Goal: Communication & Community: Answer question/provide support

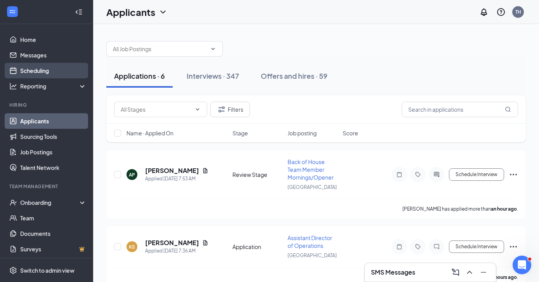
click at [33, 73] on link "Scheduling" at bounding box center [53, 71] width 66 height 16
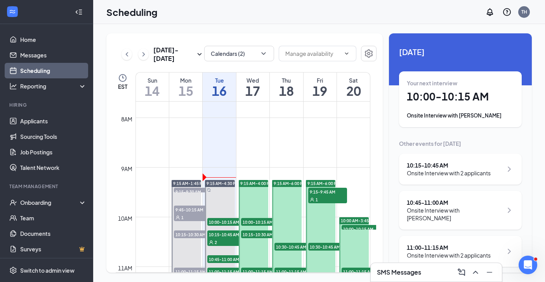
scroll to position [12, 0]
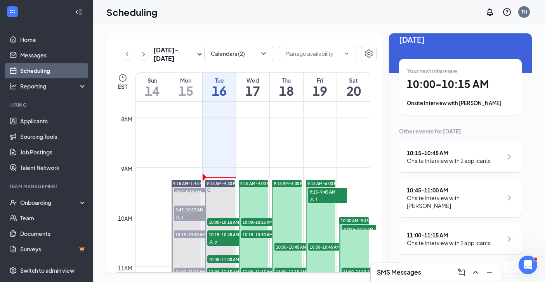
click at [449, 93] on div "Your next interview 10:00 - 10:15 AM Onsite Interview with [PERSON_NAME]" at bounding box center [460, 87] width 107 height 40
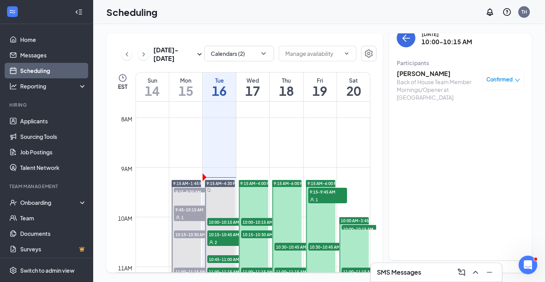
click at [422, 74] on h3 "[PERSON_NAME]" at bounding box center [437, 73] width 81 height 9
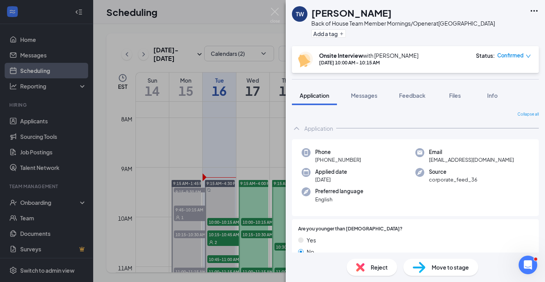
scroll to position [10, 0]
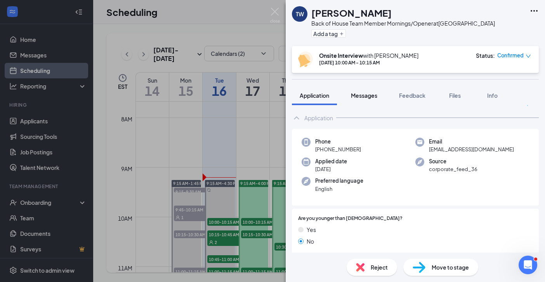
click at [362, 96] on span "Messages" at bounding box center [364, 95] width 26 height 7
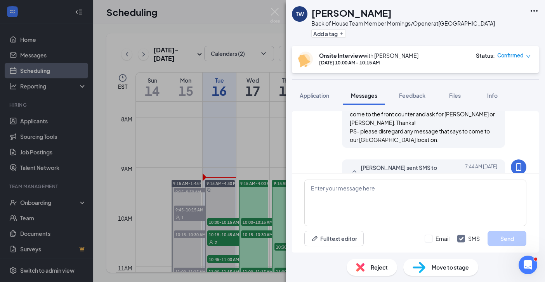
scroll to position [270, 0]
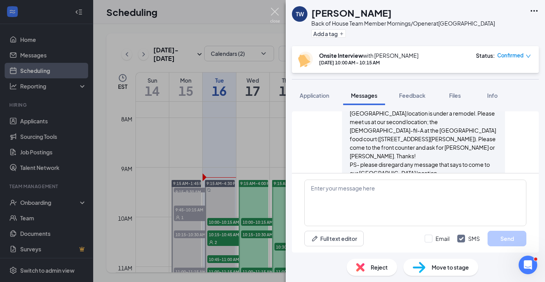
click at [278, 12] on img at bounding box center [275, 15] width 10 height 15
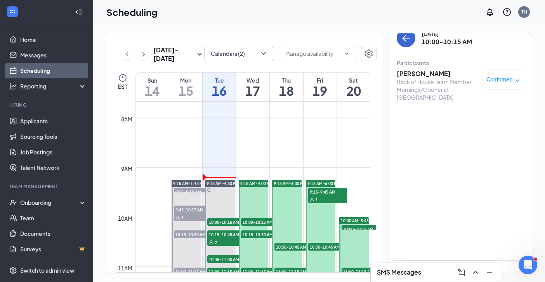
click at [400, 41] on button "back-button" at bounding box center [406, 38] width 19 height 19
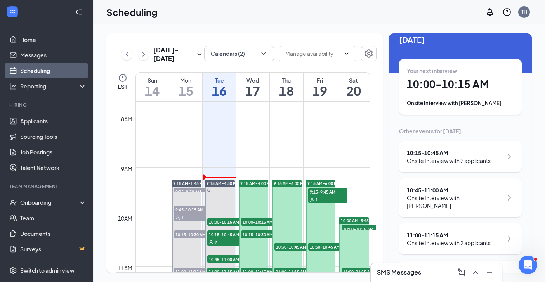
scroll to position [22, 0]
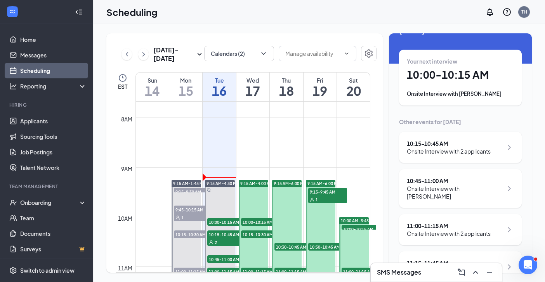
click at [455, 152] on div "Onsite Interview with 2 applicants" at bounding box center [449, 151] width 84 height 8
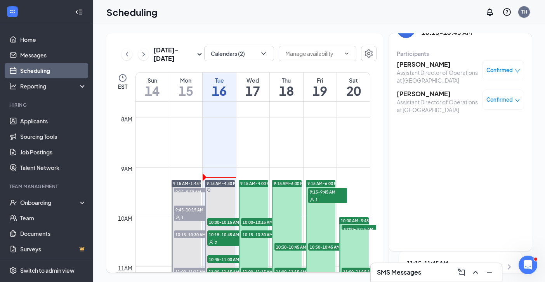
click at [421, 63] on h3 "[PERSON_NAME]" at bounding box center [437, 64] width 81 height 9
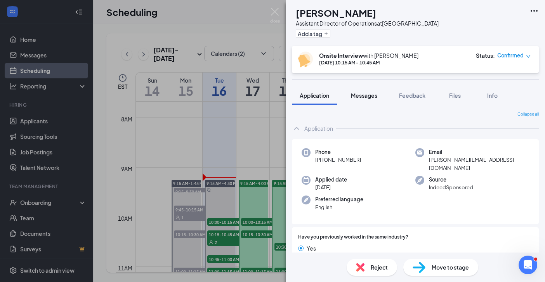
click at [370, 94] on span "Messages" at bounding box center [364, 95] width 26 height 7
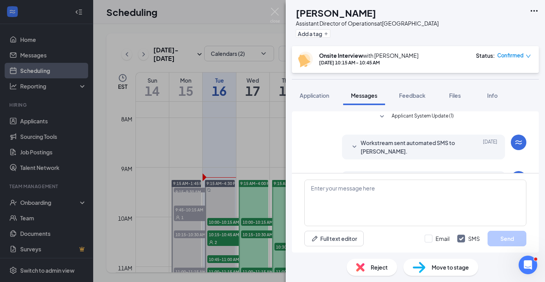
scroll to position [225, 0]
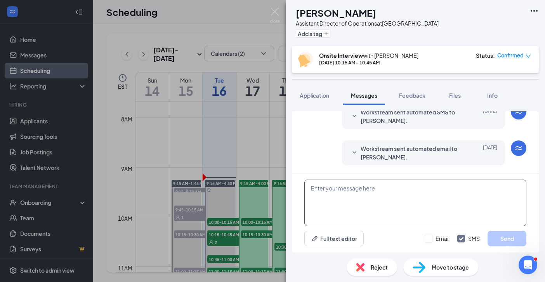
click at [336, 191] on textarea at bounding box center [415, 203] width 222 height 47
click at [330, 204] on textarea at bounding box center [415, 203] width 222 height 47
paste textarea "Hi, looking forward to our interview! Our [GEOGRAPHIC_DATA] location is under a…"
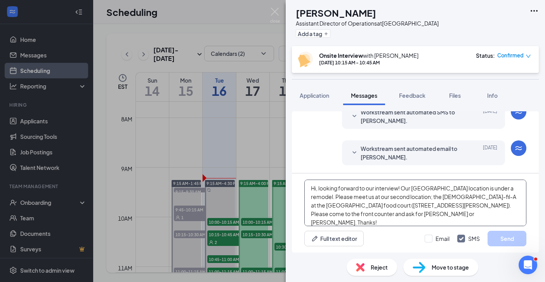
scroll to position [13, 0]
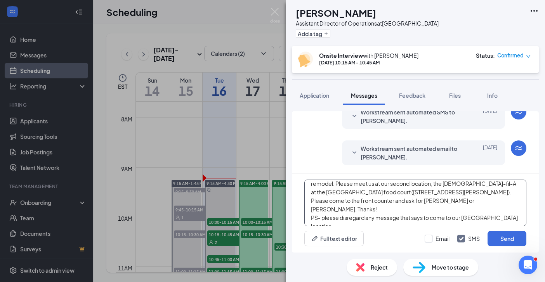
type textarea "Hi, looking forward to our interview! Our [GEOGRAPHIC_DATA] location is under a…"
click at [429, 239] on input "Email" at bounding box center [437, 239] width 25 height 8
checkbox input "true"
click at [520, 239] on button "Send" at bounding box center [506, 239] width 39 height 16
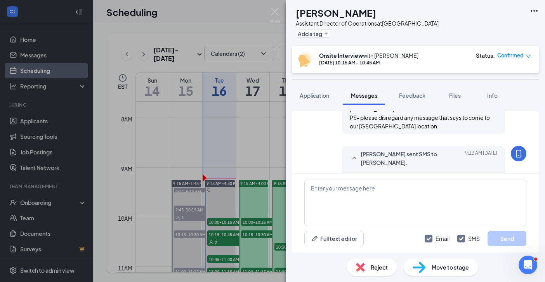
scroll to position [426, 0]
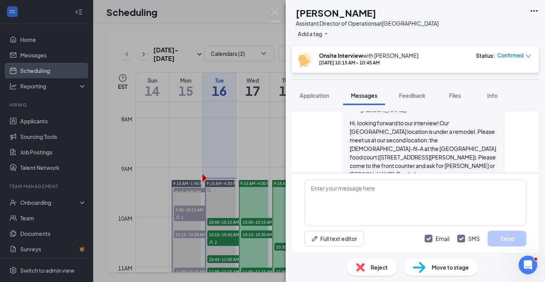
click at [274, 7] on div "MP [PERSON_NAME] Assistant Director of Operations at [GEOGRAPHIC_DATA] Add a ta…" at bounding box center [272, 141] width 545 height 282
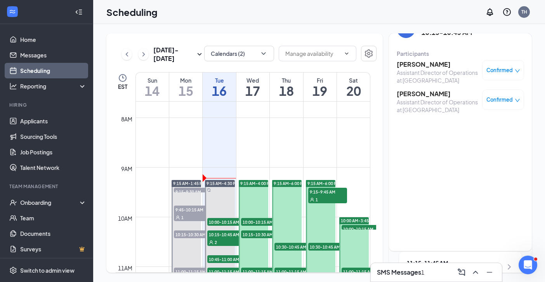
click at [421, 98] on h3 "[PERSON_NAME]" at bounding box center [437, 94] width 81 height 9
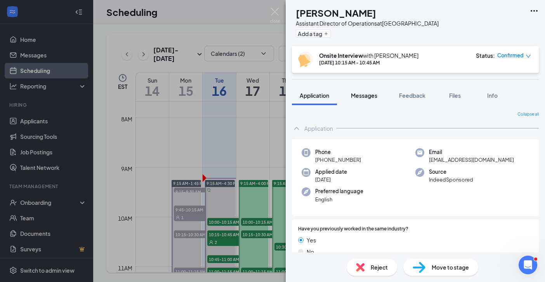
click at [364, 95] on span "Messages" at bounding box center [364, 95] width 26 height 7
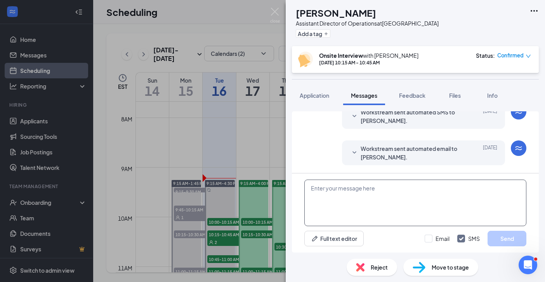
click at [348, 189] on textarea at bounding box center [415, 203] width 222 height 47
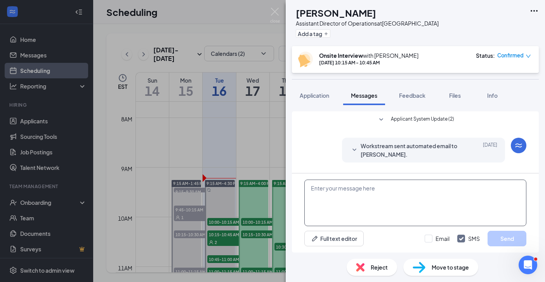
paste textarea "Hi, looking forward to our interview! Our [GEOGRAPHIC_DATA] location is under a…"
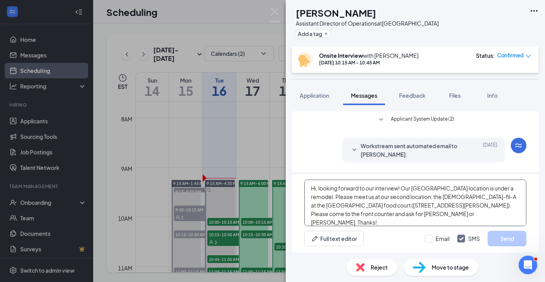
scroll to position [13, 0]
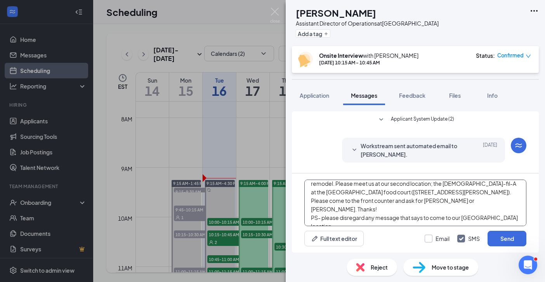
type textarea "Hi, looking forward to our interview! Our [GEOGRAPHIC_DATA] location is under a…"
drag, startPoint x: 428, startPoint y: 237, endPoint x: 432, endPoint y: 235, distance: 4.7
click at [428, 237] on input "Email" at bounding box center [437, 239] width 25 height 8
checkbox input "true"
click at [502, 235] on button "Send" at bounding box center [506, 239] width 39 height 16
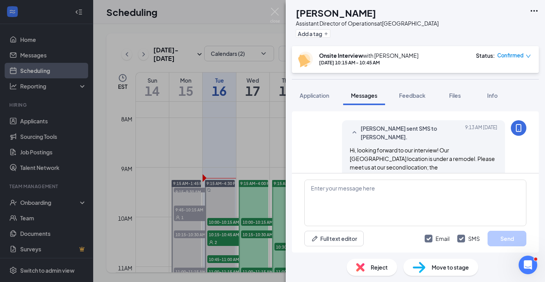
scroll to position [331, 0]
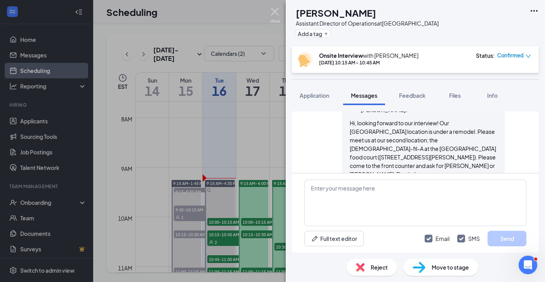
click at [274, 9] on img at bounding box center [275, 15] width 10 height 15
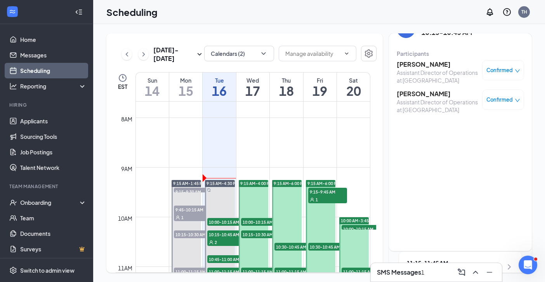
scroll to position [20, 0]
click at [414, 274] on h3 "SMS Messages" at bounding box center [399, 272] width 44 height 9
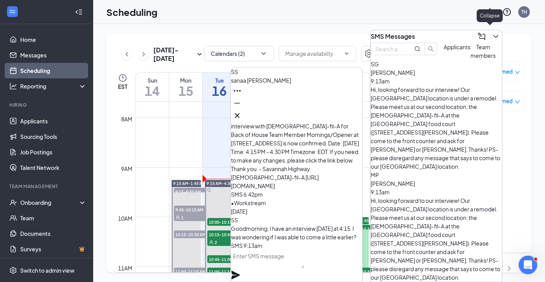
click at [491, 35] on icon "ChevronDown" at bounding box center [495, 36] width 9 height 9
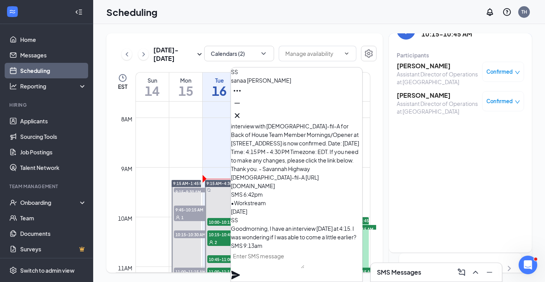
click at [283, 269] on textarea at bounding box center [267, 259] width 73 height 19
type textarea "s"
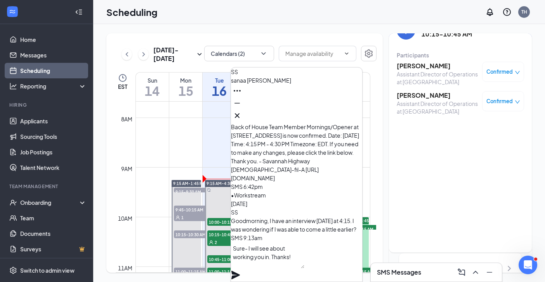
type textarea "Sure- I will see about working you in. Thanks!"
click at [240, 271] on icon "Plane" at bounding box center [235, 275] width 9 height 9
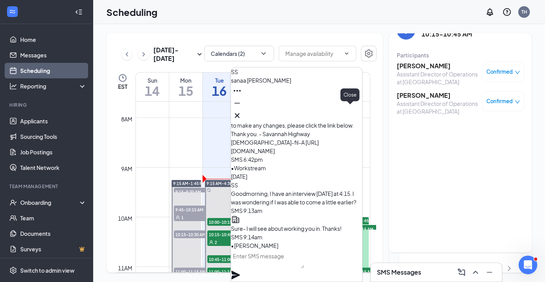
click at [242, 111] on icon "Cross" at bounding box center [236, 115] width 9 height 9
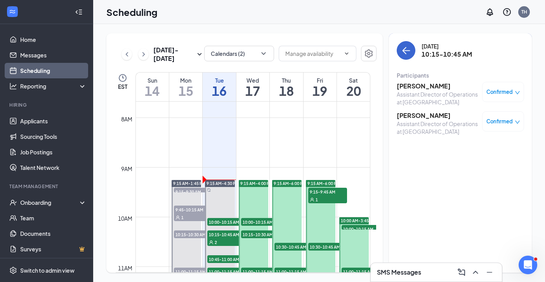
click at [402, 51] on icon "ArrowLeft" at bounding box center [405, 50] width 9 height 9
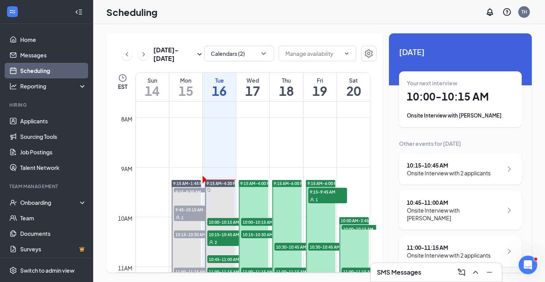
click at [431, 203] on div "10:45 - 11:00 AM" at bounding box center [455, 203] width 96 height 8
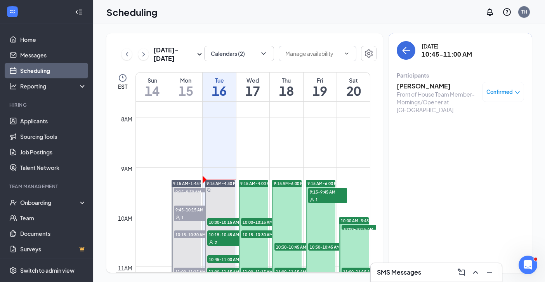
click at [416, 87] on h3 "[PERSON_NAME]" at bounding box center [437, 86] width 81 height 9
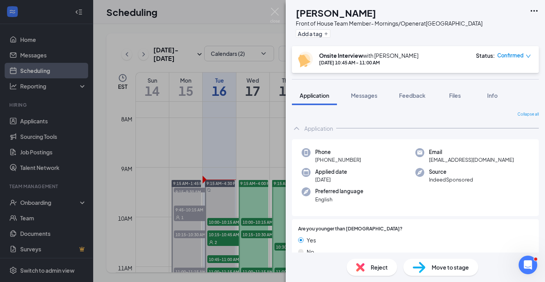
scroll to position [2, 0]
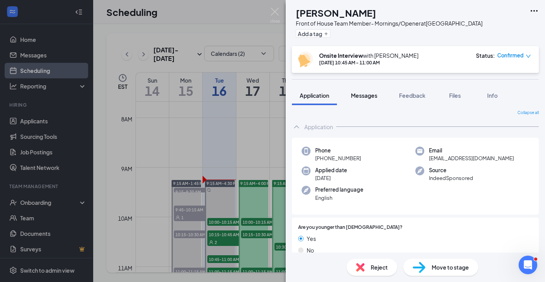
click at [372, 92] on span "Messages" at bounding box center [364, 95] width 26 height 7
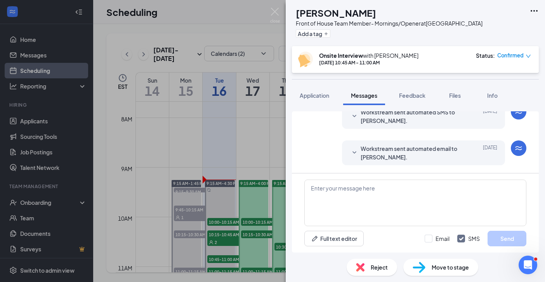
scroll to position [313, 0]
click at [323, 192] on textarea at bounding box center [415, 203] width 222 height 47
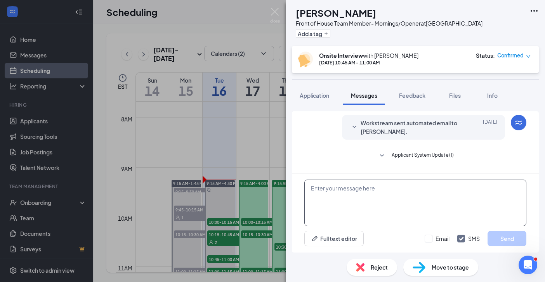
scroll to position [146, 0]
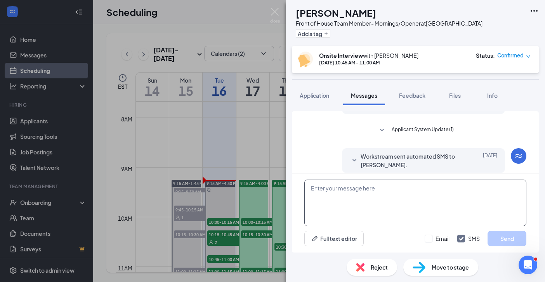
paste textarea "Hi, looking forward to our interview! Our [GEOGRAPHIC_DATA] location is under a…"
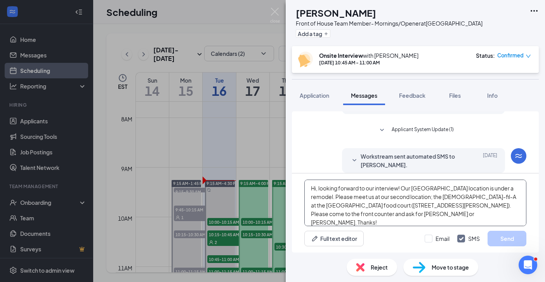
scroll to position [13, 0]
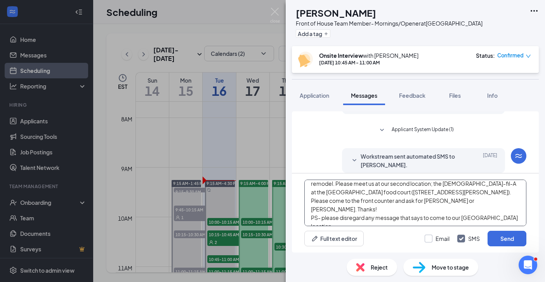
type textarea "Hi, looking forward to our interview! Our [GEOGRAPHIC_DATA] location is under a…"
drag, startPoint x: 428, startPoint y: 239, endPoint x: 439, endPoint y: 237, distance: 11.7
click at [428, 239] on input "Email" at bounding box center [437, 239] width 25 height 8
checkbox input "true"
click at [506, 241] on button "Send" at bounding box center [506, 239] width 39 height 16
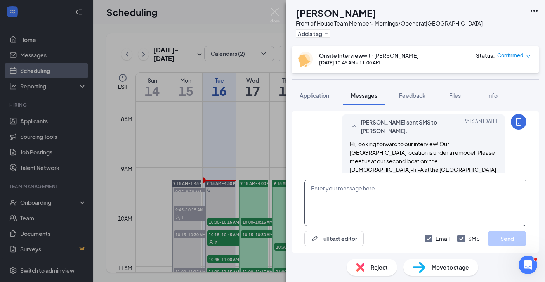
scroll to position [515, 0]
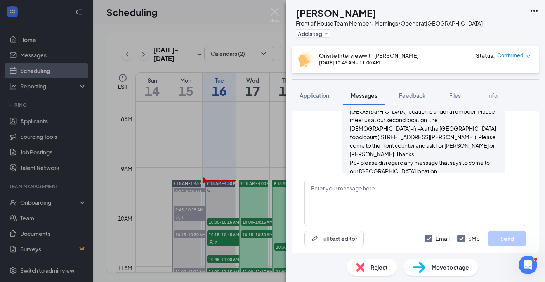
click at [267, 7] on div "LE [PERSON_NAME] Front of House Team Member- Mornings/Opener at [GEOGRAPHIC_DAT…" at bounding box center [272, 141] width 545 height 282
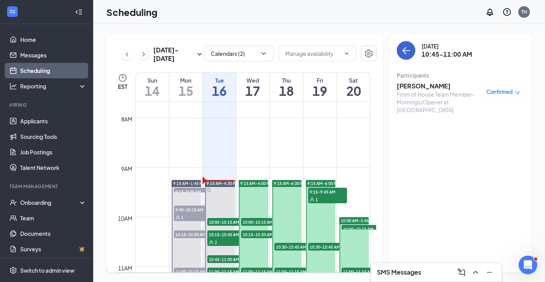
click at [406, 53] on icon "ArrowLeft" at bounding box center [405, 50] width 9 height 9
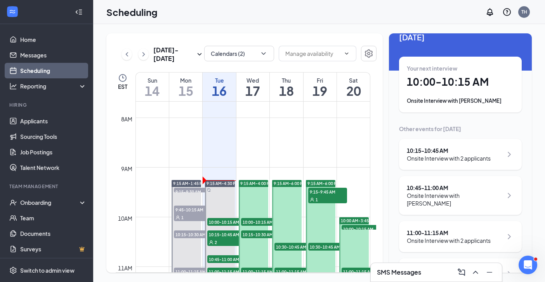
scroll to position [15, 0]
click at [458, 230] on div "11:00 - 11:15 AM" at bounding box center [449, 233] width 84 height 8
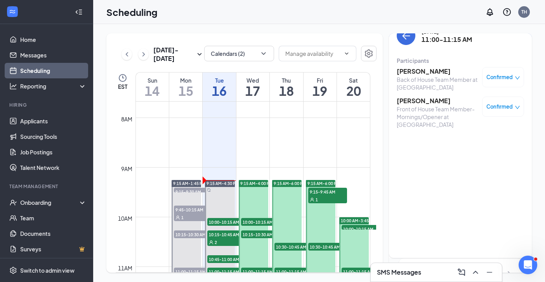
click at [419, 74] on h3 "[PERSON_NAME]" at bounding box center [437, 71] width 81 height 9
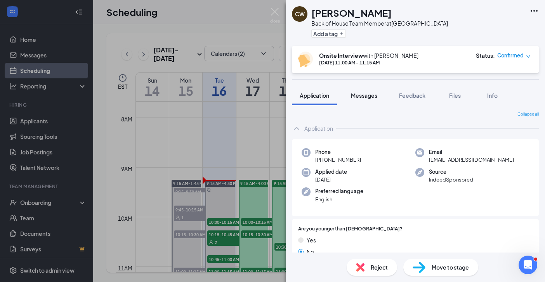
click at [367, 94] on span "Messages" at bounding box center [364, 95] width 26 height 7
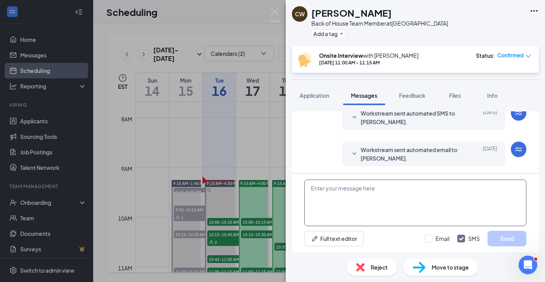
scroll to position [300, 0]
click at [332, 192] on textarea at bounding box center [415, 203] width 222 height 47
paste textarea "Hi, looking forward to our interview! Our [GEOGRAPHIC_DATA] location is under a…"
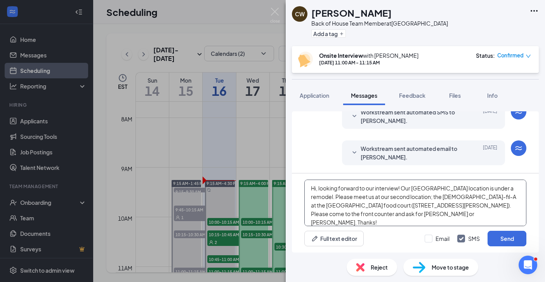
scroll to position [13, 0]
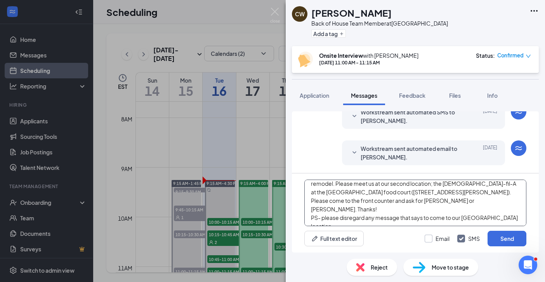
type textarea "Hi, looking forward to our interview! Our [GEOGRAPHIC_DATA] location is under a…"
click at [429, 239] on input "Email" at bounding box center [437, 239] width 25 height 8
checkbox input "true"
click at [501, 238] on button "Send" at bounding box center [506, 239] width 39 height 16
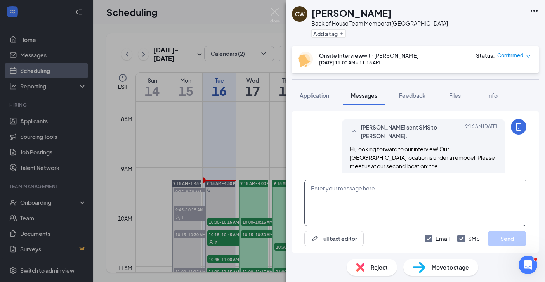
scroll to position [502, 0]
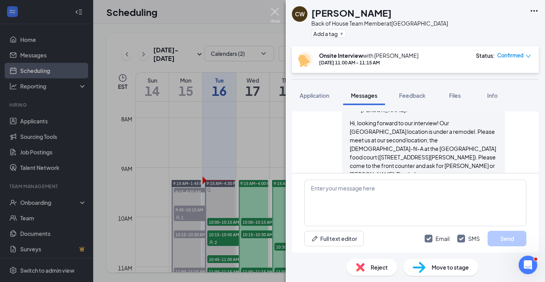
click at [275, 14] on img at bounding box center [275, 15] width 10 height 15
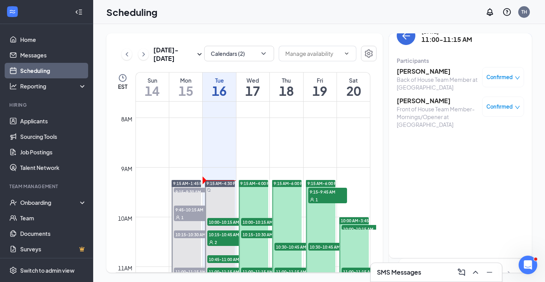
click at [411, 100] on h3 "[PERSON_NAME]" at bounding box center [437, 101] width 81 height 9
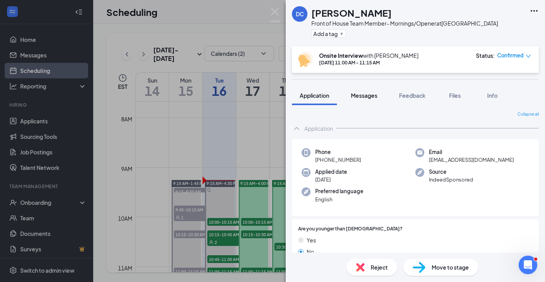
click at [367, 96] on span "Messages" at bounding box center [364, 95] width 26 height 7
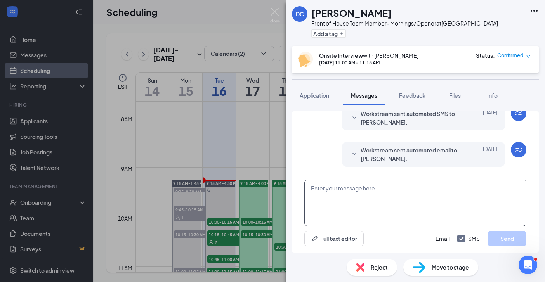
scroll to position [300, 0]
click at [333, 197] on textarea at bounding box center [415, 203] width 222 height 47
paste textarea "Hi, looking forward to our interview! Our [GEOGRAPHIC_DATA] location is under a…"
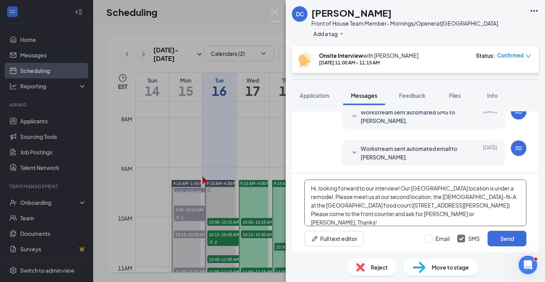
scroll to position [13, 0]
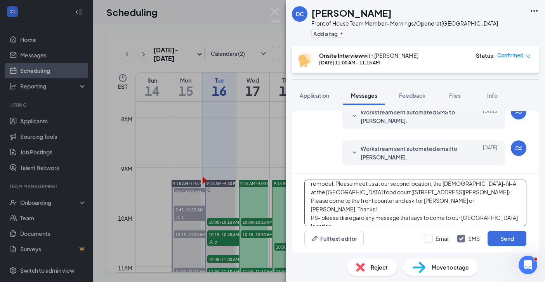
type textarea "Hi, looking forward to our interview! Our [GEOGRAPHIC_DATA] location is under a…"
click at [430, 238] on div at bounding box center [429, 239] width 8 height 8
click at [430, 238] on input "Email" at bounding box center [437, 239] width 25 height 8
checkbox input "true"
click at [499, 240] on button "Send" at bounding box center [506, 239] width 39 height 16
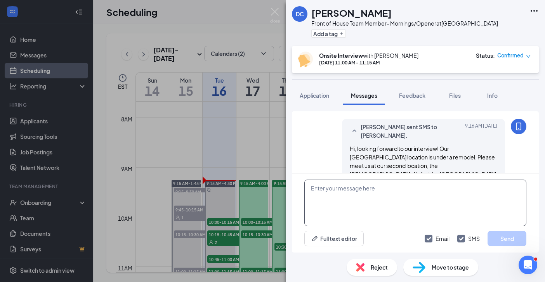
scroll to position [502, 0]
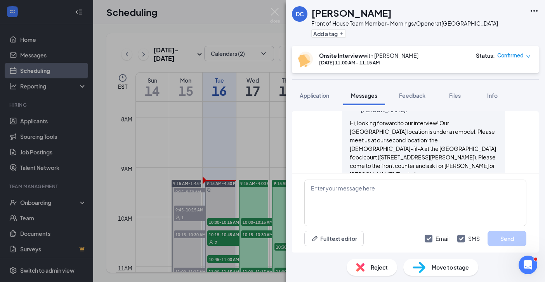
click at [269, 9] on div "DC [PERSON_NAME] Front of House Team Member- Mornings/Opener at [GEOGRAPHIC_DAT…" at bounding box center [272, 141] width 545 height 282
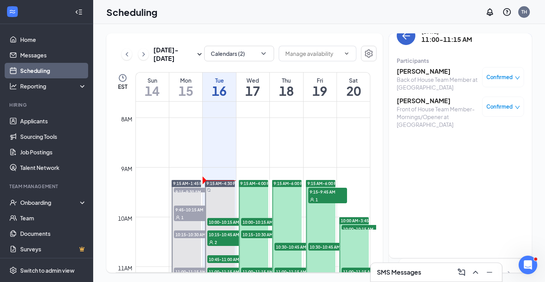
click at [405, 40] on icon "ArrowLeft" at bounding box center [405, 35] width 9 height 9
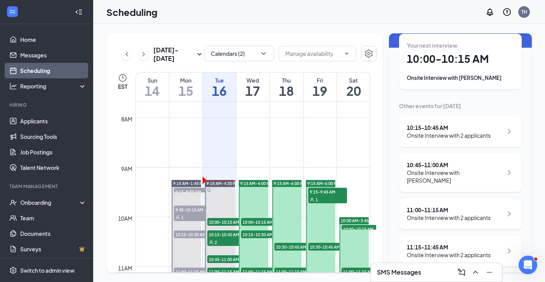
scroll to position [45, 0]
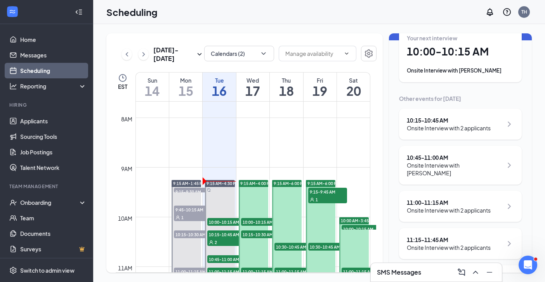
click at [463, 239] on div "11:15 - 11:45 AM" at bounding box center [449, 240] width 84 height 8
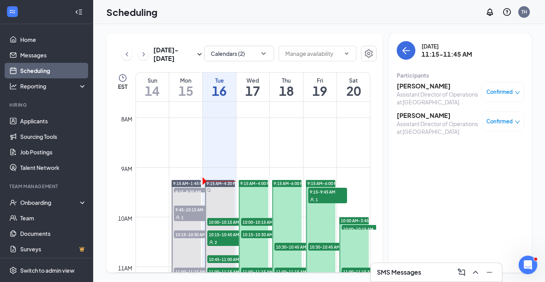
click at [421, 86] on h3 "[PERSON_NAME]" at bounding box center [437, 86] width 81 height 9
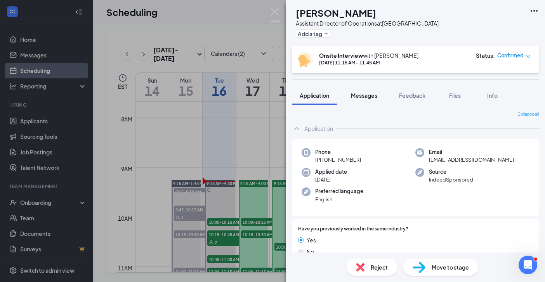
click at [373, 94] on span "Messages" at bounding box center [364, 95] width 26 height 7
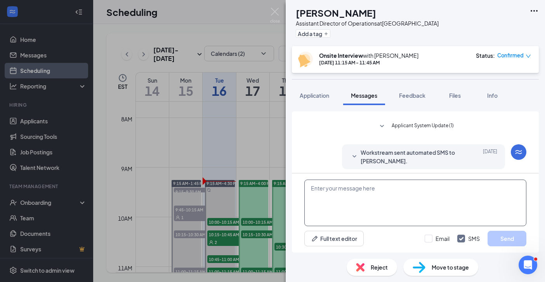
scroll to position [534, 0]
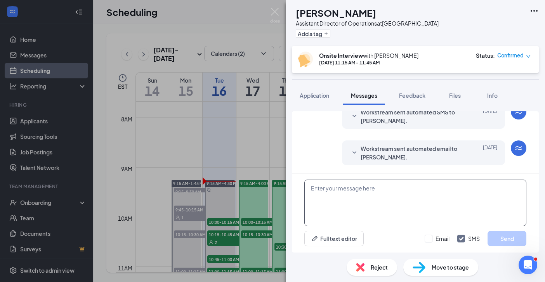
click at [340, 189] on textarea at bounding box center [415, 203] width 222 height 47
paste textarea "Hi, looking forward to our interview! Our [GEOGRAPHIC_DATA] location is under a…"
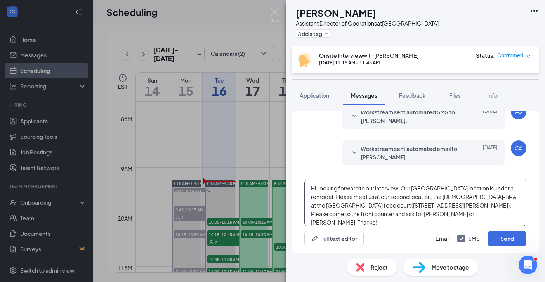
scroll to position [13, 0]
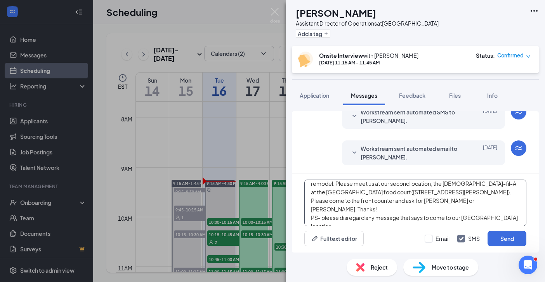
type textarea "Hi, looking forward to our interview! Our [GEOGRAPHIC_DATA] location is under a…"
click at [428, 240] on div at bounding box center [429, 239] width 8 height 8
click at [428, 240] on input "Email" at bounding box center [437, 239] width 25 height 8
checkbox input "true"
click at [516, 240] on button "Send" at bounding box center [506, 239] width 39 height 16
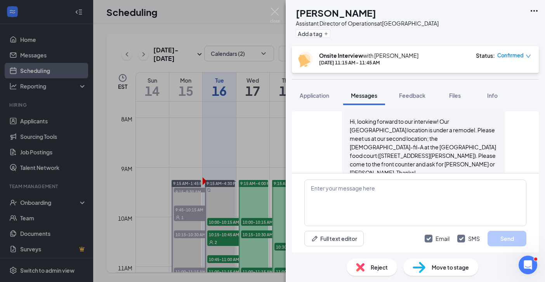
scroll to position [735, 0]
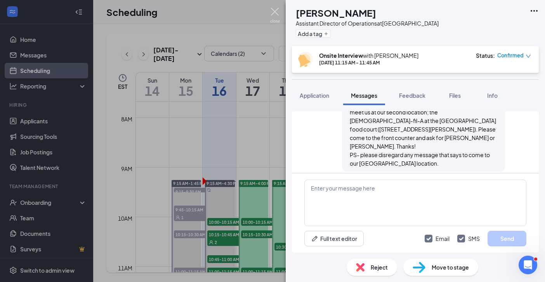
click at [276, 14] on img at bounding box center [275, 15] width 10 height 15
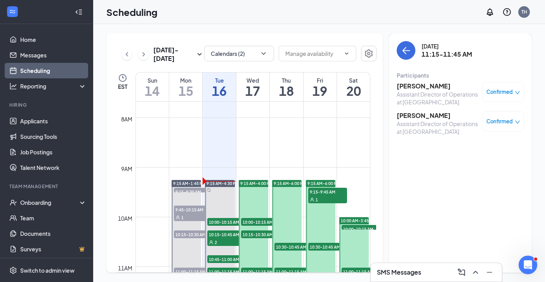
click at [420, 120] on h3 "[PERSON_NAME]" at bounding box center [437, 115] width 81 height 9
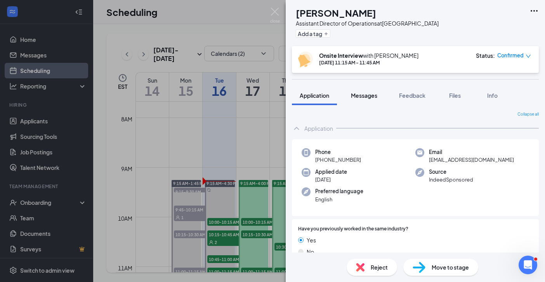
click at [364, 94] on span "Messages" at bounding box center [364, 95] width 26 height 7
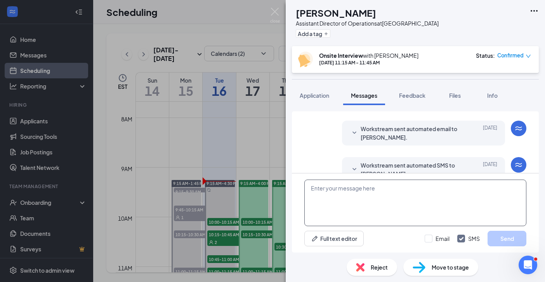
scroll to position [129, 0]
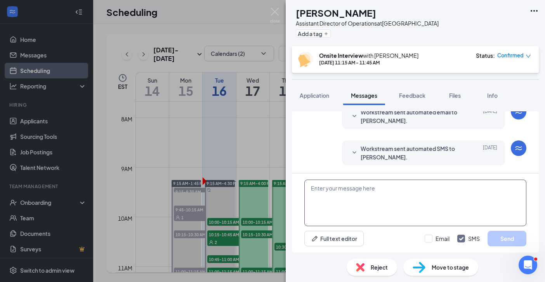
click at [332, 200] on textarea at bounding box center [415, 203] width 222 height 47
paste textarea "Hi, looking forward to our interview! Our [GEOGRAPHIC_DATA] location is under a…"
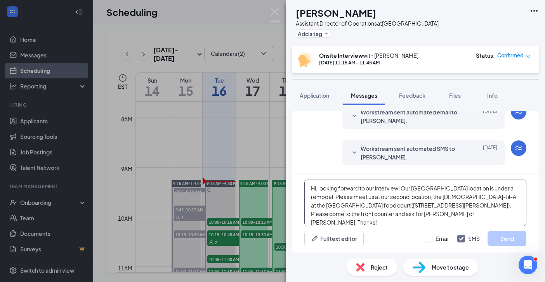
scroll to position [13, 0]
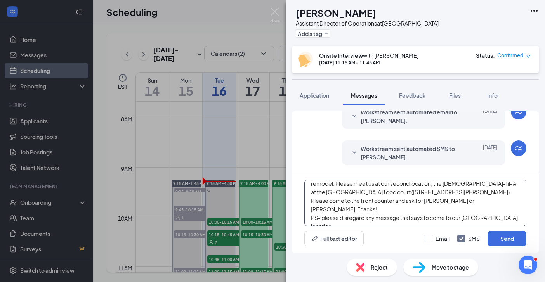
type textarea "Hi, looking forward to our interview! Our [GEOGRAPHIC_DATA] location is under a…"
click at [429, 239] on input "Email" at bounding box center [437, 239] width 25 height 8
checkbox input "true"
click at [504, 239] on button "Send" at bounding box center [506, 239] width 39 height 16
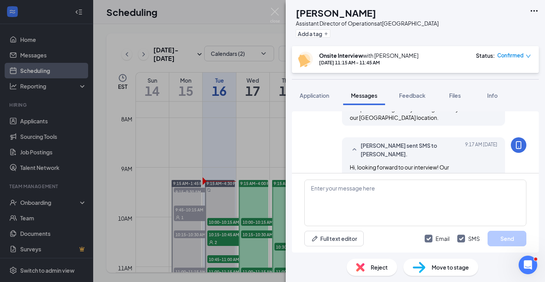
scroll to position [331, 0]
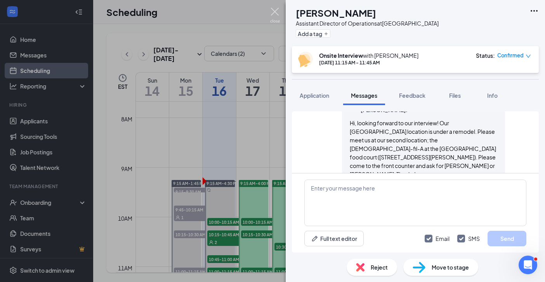
click at [272, 12] on img at bounding box center [275, 15] width 10 height 15
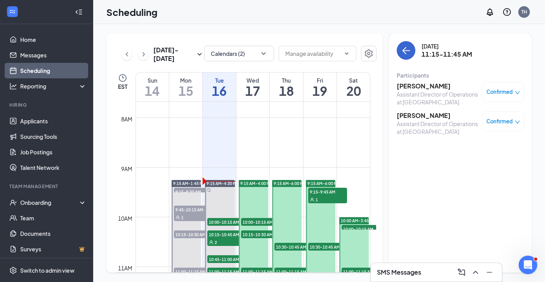
click at [402, 52] on icon "ArrowLeft" at bounding box center [405, 50] width 9 height 9
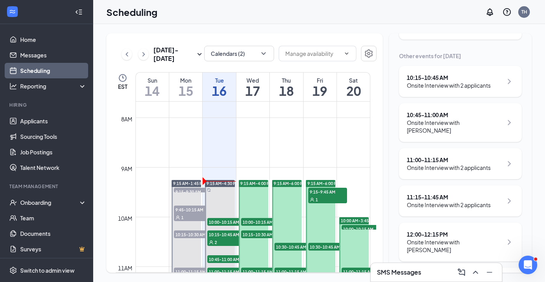
scroll to position [89, 0]
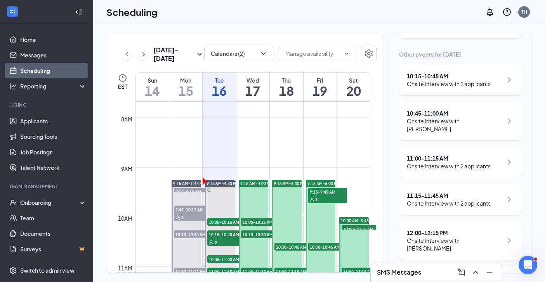
click at [446, 235] on div "12:00 - 12:15 PM" at bounding box center [455, 233] width 96 height 8
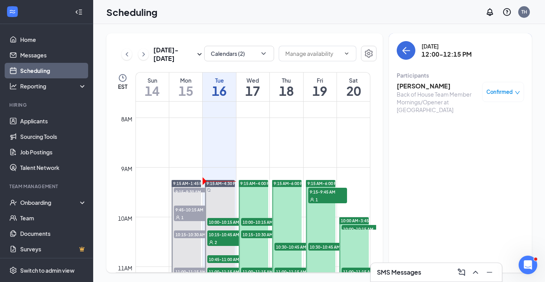
click at [414, 86] on h3 "[PERSON_NAME]" at bounding box center [437, 86] width 81 height 9
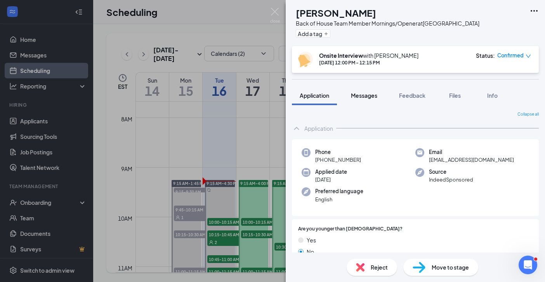
click at [359, 95] on span "Messages" at bounding box center [364, 95] width 26 height 7
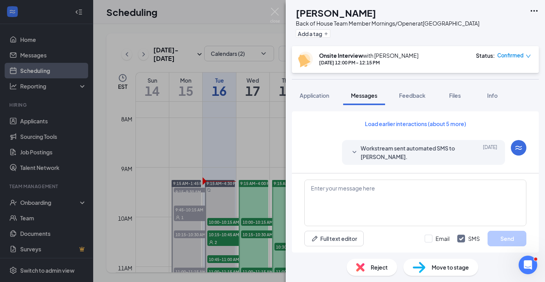
scroll to position [300, 0]
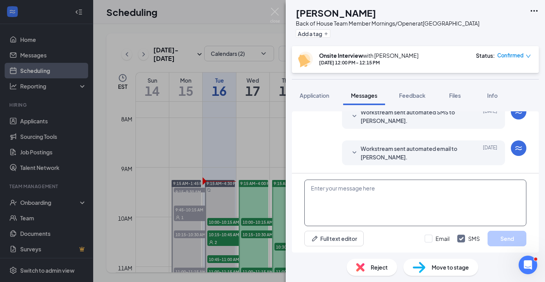
click at [325, 187] on textarea at bounding box center [415, 203] width 222 height 47
paste textarea "Hi, looking forward to our interview! Our [GEOGRAPHIC_DATA] location is under a…"
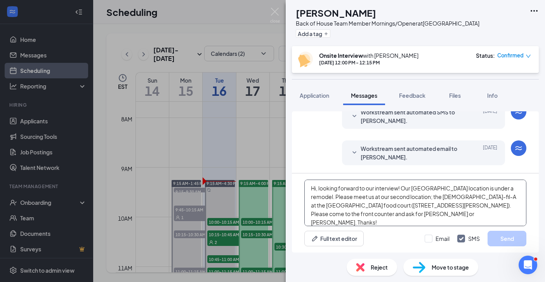
scroll to position [13, 0]
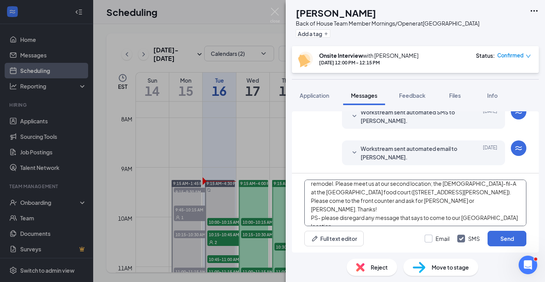
type textarea "Hi, looking forward to our interview! Our [GEOGRAPHIC_DATA] location is under a…"
click at [430, 238] on div at bounding box center [429, 239] width 8 height 8
click at [430, 238] on input "Email" at bounding box center [437, 239] width 25 height 8
checkbox input "true"
click at [512, 238] on button "Send" at bounding box center [506, 239] width 39 height 16
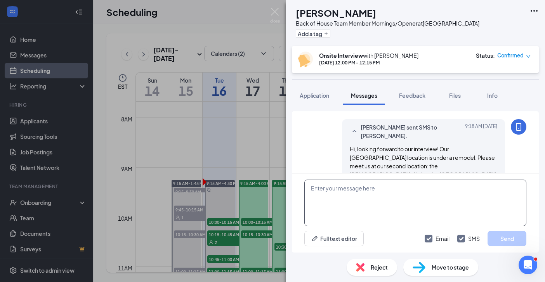
scroll to position [502, 0]
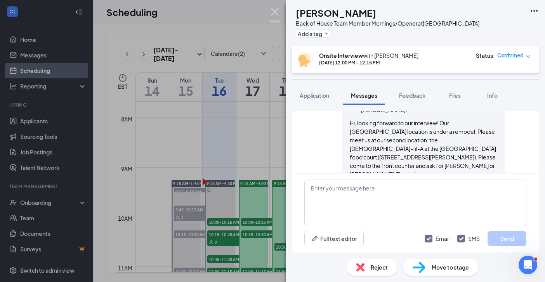
click at [272, 8] on img at bounding box center [275, 15] width 10 height 15
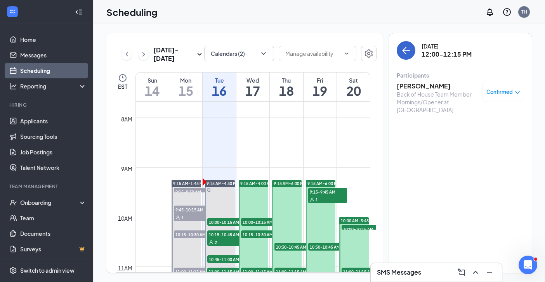
click at [406, 50] on icon "ArrowLeft" at bounding box center [406, 50] width 7 height 1
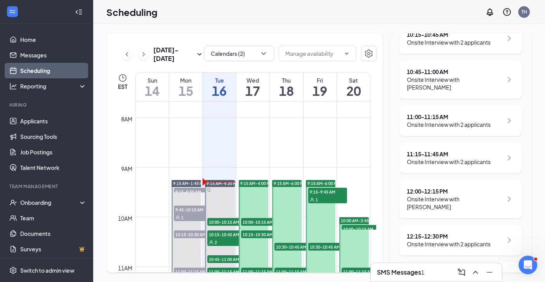
scroll to position [132, 0]
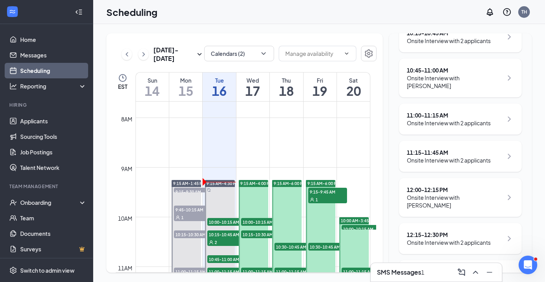
click at [447, 270] on div "SMS Messages 1" at bounding box center [436, 272] width 119 height 12
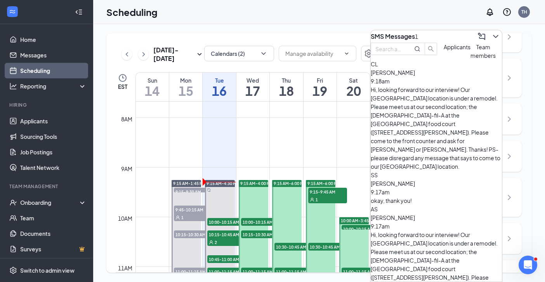
click at [435, 179] on div "[PERSON_NAME] 9:17am" at bounding box center [436, 187] width 131 height 17
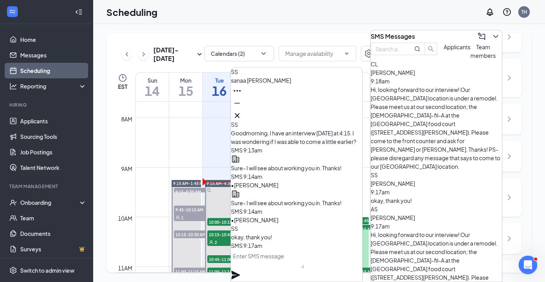
click at [284, 265] on textarea at bounding box center [267, 259] width 73 height 19
type textarea "My pleasure!"
click at [240, 271] on icon "Plane" at bounding box center [235, 275] width 9 height 9
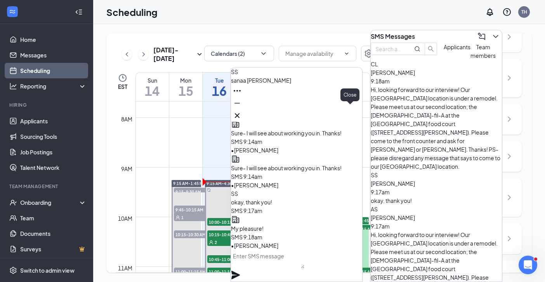
click at [242, 111] on icon "Cross" at bounding box center [236, 115] width 9 height 9
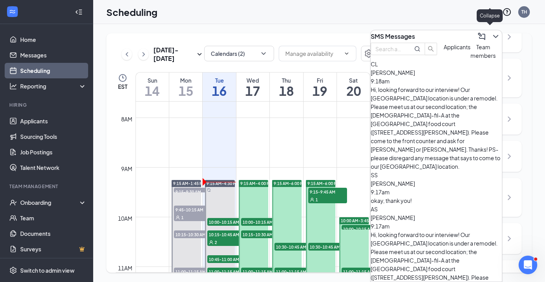
click at [491, 35] on icon "ChevronDown" at bounding box center [495, 36] width 9 height 9
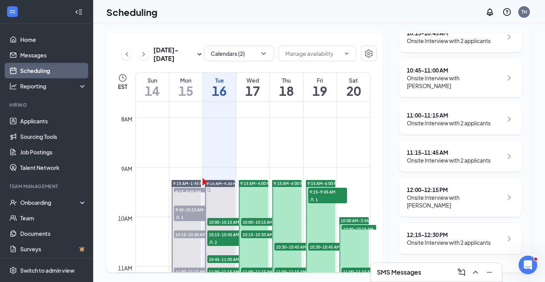
scroll to position [121, 0]
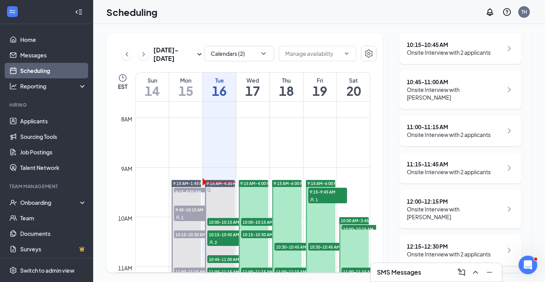
click at [457, 204] on div "12:00 - 12:15 PM" at bounding box center [455, 202] width 96 height 8
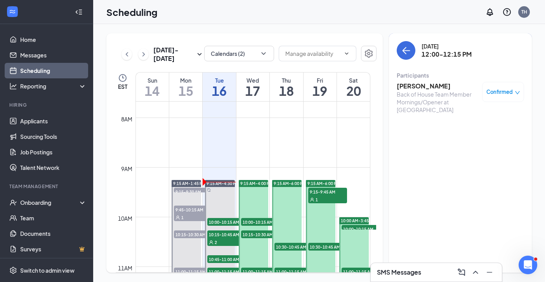
click at [426, 87] on h3 "[PERSON_NAME]" at bounding box center [437, 86] width 81 height 9
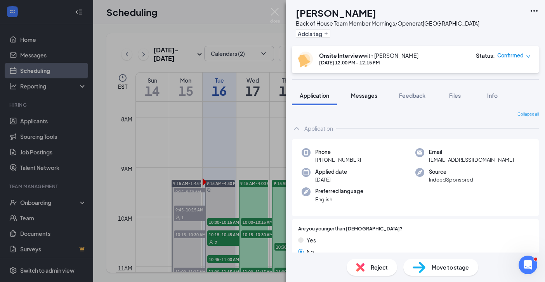
click at [363, 95] on span "Messages" at bounding box center [364, 95] width 26 height 7
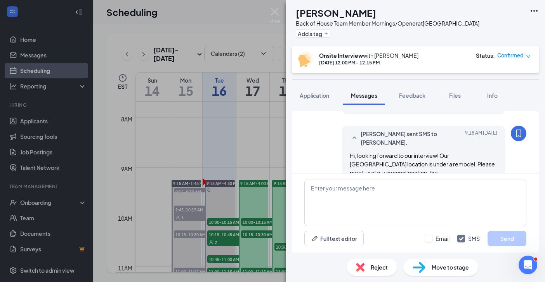
scroll to position [429, 0]
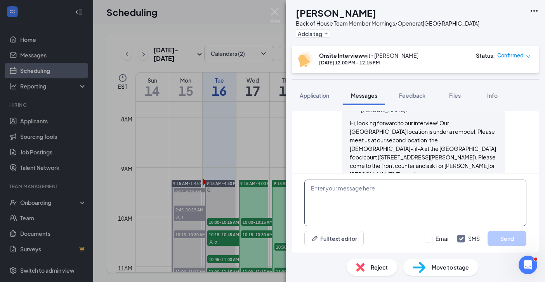
click at [345, 195] on textarea at bounding box center [415, 203] width 222 height 47
click at [279, 10] on img at bounding box center [275, 15] width 10 height 15
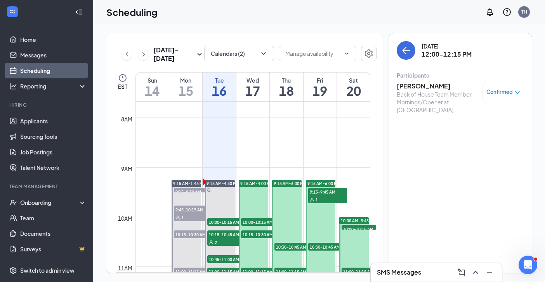
click at [404, 49] on icon "ArrowLeft" at bounding box center [404, 50] width 4 height 7
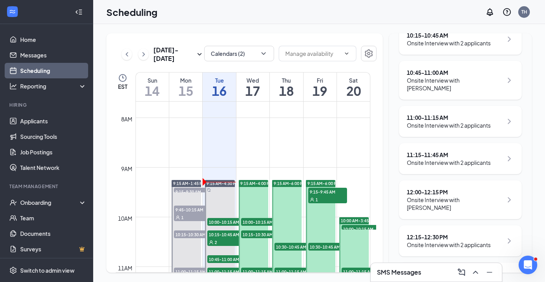
scroll to position [132, 0]
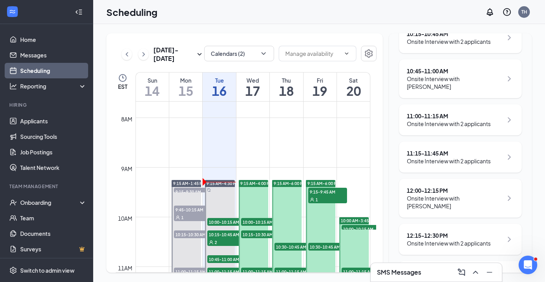
click at [457, 238] on div "12:15 - 12:30 PM" at bounding box center [449, 236] width 84 height 8
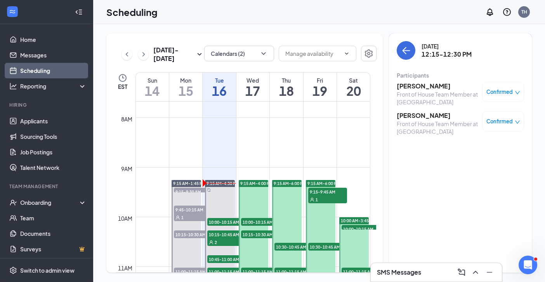
click at [420, 85] on h3 "[PERSON_NAME]" at bounding box center [437, 86] width 81 height 9
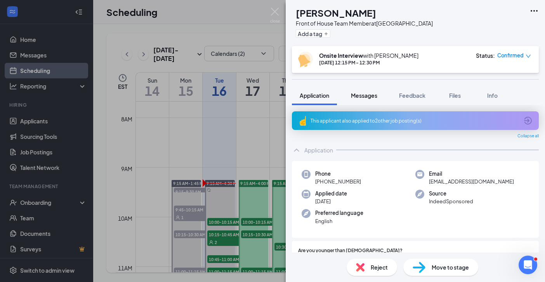
click at [374, 96] on span "Messages" at bounding box center [364, 95] width 26 height 7
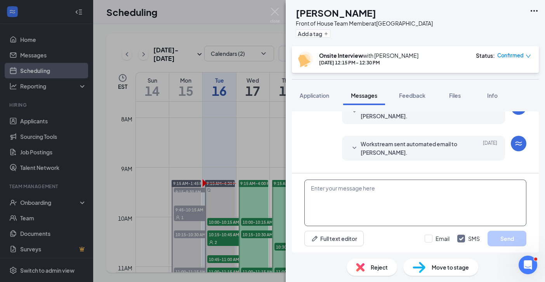
scroll to position [443, 0]
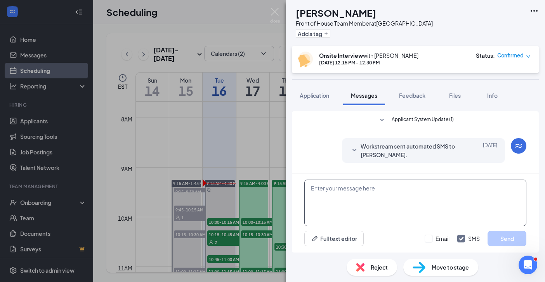
click at [324, 187] on textarea at bounding box center [415, 203] width 222 height 47
paste textarea "Hi, looking forward to our interview! Our [GEOGRAPHIC_DATA] location is under a…"
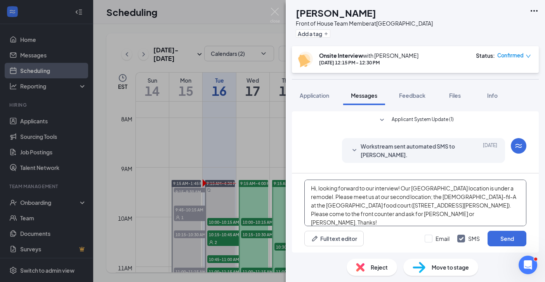
scroll to position [13, 0]
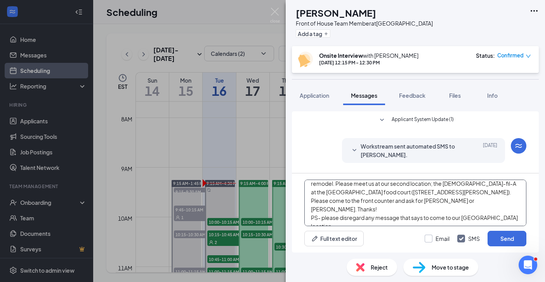
type textarea "Hi, looking forward to our interview! Our [GEOGRAPHIC_DATA] location is under a…"
drag, startPoint x: 427, startPoint y: 238, endPoint x: 438, endPoint y: 238, distance: 11.3
click at [427, 238] on input "Email" at bounding box center [437, 239] width 25 height 8
checkbox input "true"
click at [500, 237] on button "Send" at bounding box center [506, 239] width 39 height 16
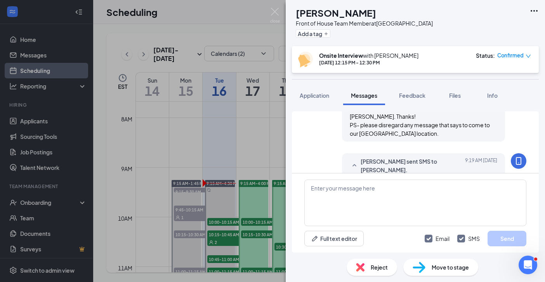
scroll to position [645, 0]
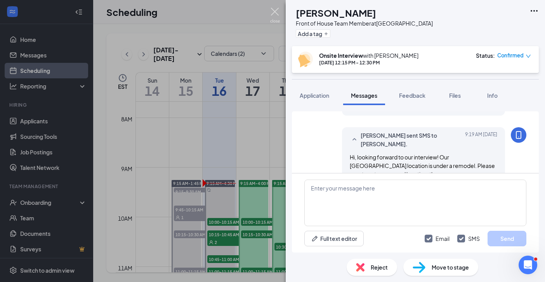
click at [272, 9] on img at bounding box center [275, 15] width 10 height 15
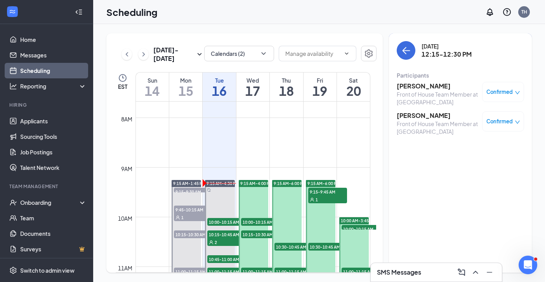
click at [426, 115] on h3 "[PERSON_NAME]" at bounding box center [437, 115] width 81 height 9
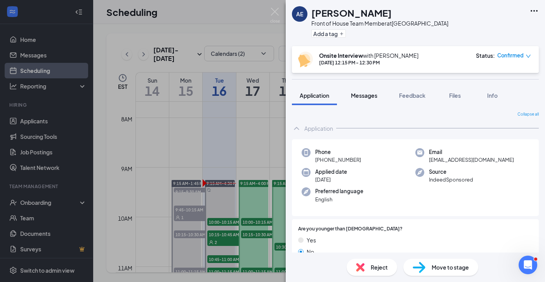
click at [362, 95] on span "Messages" at bounding box center [364, 95] width 26 height 7
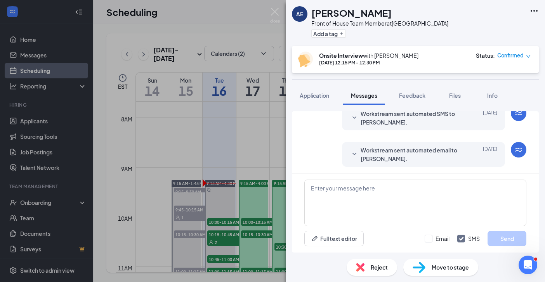
scroll to position [300, 0]
click at [333, 193] on textarea at bounding box center [415, 203] width 222 height 47
paste textarea "Hi, looking forward to our interview! Our [GEOGRAPHIC_DATA] location is under a…"
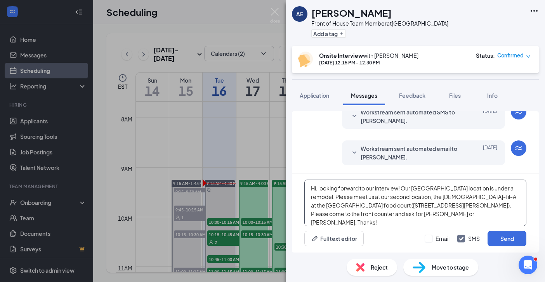
scroll to position [13, 0]
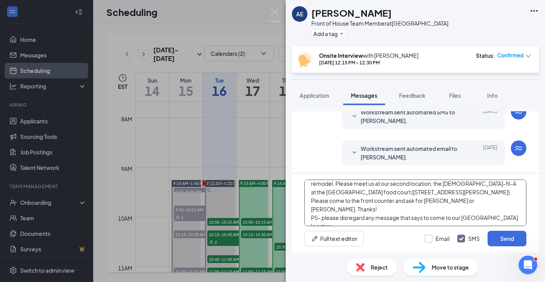
type textarea "Hi, looking forward to our interview! Our [GEOGRAPHIC_DATA] location is under a…"
click at [429, 237] on label "Email" at bounding box center [437, 239] width 25 height 8
click at [429, 237] on input "Email" at bounding box center [437, 239] width 25 height 8
checkbox input "true"
click at [504, 237] on button "Send" at bounding box center [506, 239] width 39 height 16
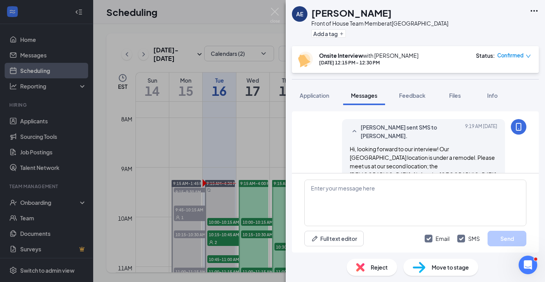
scroll to position [502, 0]
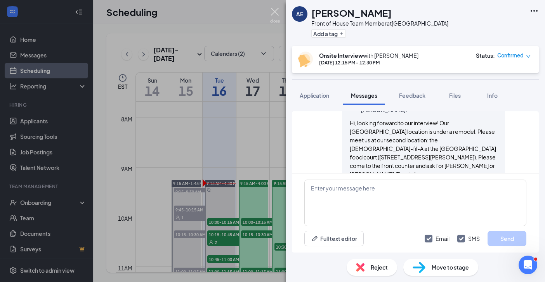
click at [272, 13] on img at bounding box center [275, 15] width 10 height 15
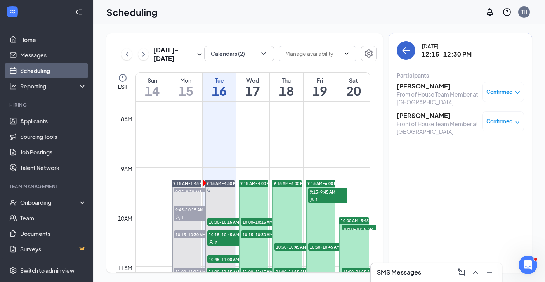
click at [400, 52] on button "back-button" at bounding box center [406, 50] width 19 height 19
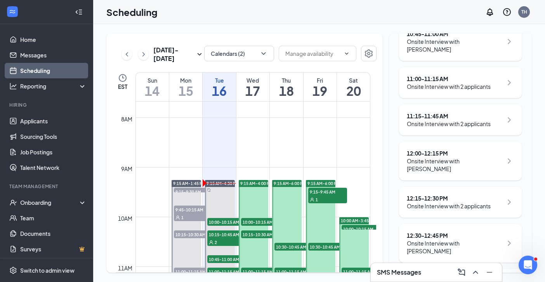
scroll to position [170, 0]
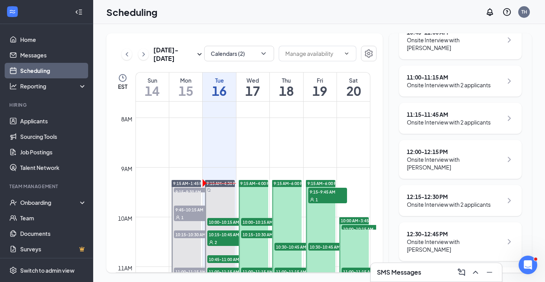
click at [478, 235] on div "12:30 - 12:45 PM" at bounding box center [455, 234] width 96 height 8
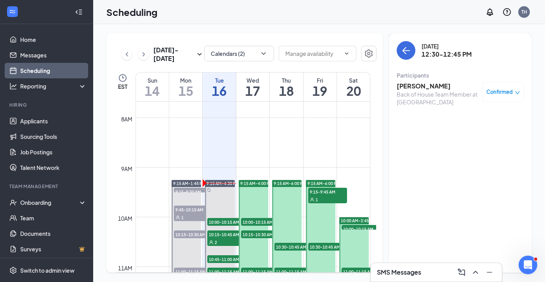
click at [417, 83] on h3 "[PERSON_NAME]" at bounding box center [437, 86] width 81 height 9
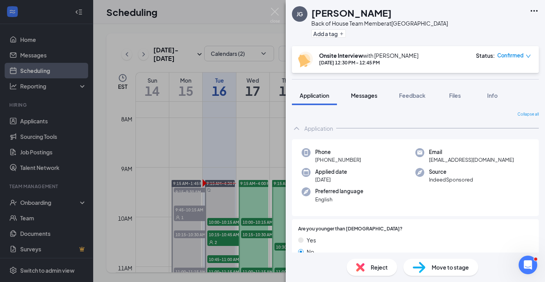
click at [368, 94] on span "Messages" at bounding box center [364, 95] width 26 height 7
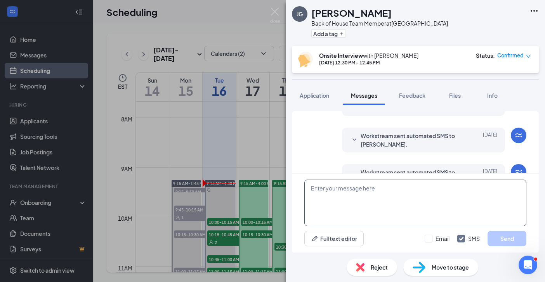
scroll to position [300, 0]
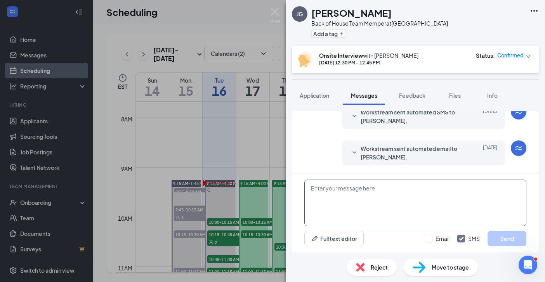
click at [340, 188] on textarea at bounding box center [415, 203] width 222 height 47
paste textarea "Hi, looking forward to our interview! Our [GEOGRAPHIC_DATA] location is under a…"
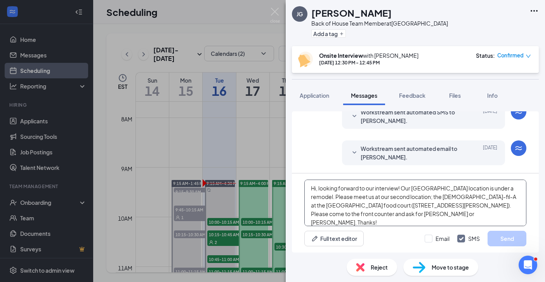
scroll to position [13, 0]
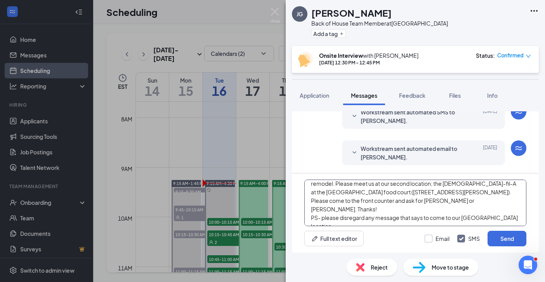
type textarea "Hi, looking forward to our interview! Our [GEOGRAPHIC_DATA] location is under a…"
click at [430, 237] on div at bounding box center [429, 239] width 8 height 8
click at [430, 237] on input "Email" at bounding box center [437, 239] width 25 height 8
checkbox input "true"
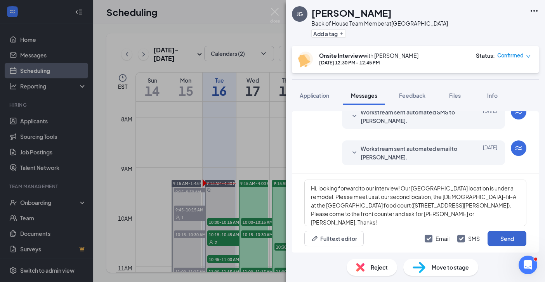
click at [508, 238] on button "Send" at bounding box center [506, 239] width 39 height 16
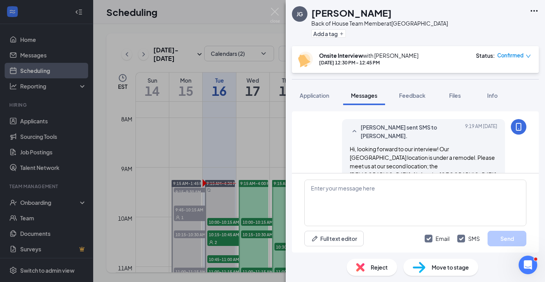
scroll to position [502, 0]
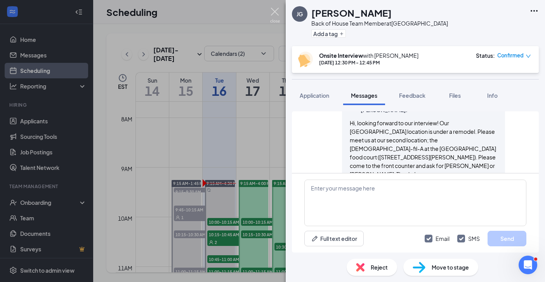
click at [273, 16] on img at bounding box center [275, 15] width 10 height 15
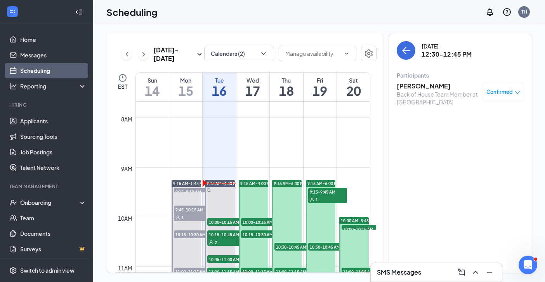
click at [404, 48] on icon "ArrowLeft" at bounding box center [405, 50] width 9 height 9
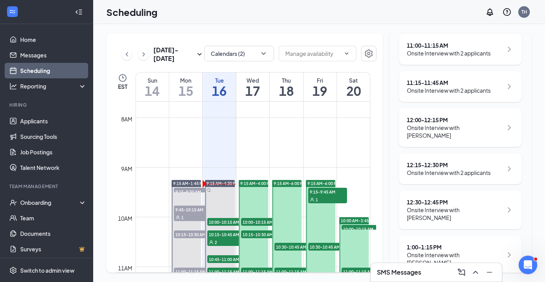
scroll to position [204, 0]
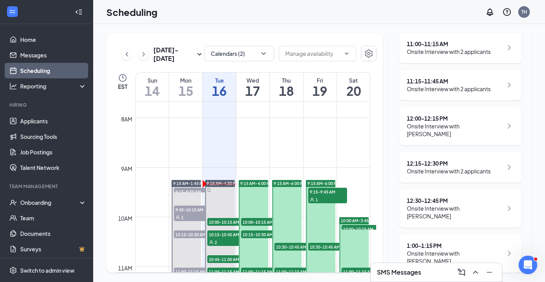
click at [446, 242] on div "1:00 - 1:15 PM" at bounding box center [455, 246] width 96 height 8
click at [435, 250] on div "Onsite Interview with [PERSON_NAME]" at bounding box center [455, 258] width 96 height 16
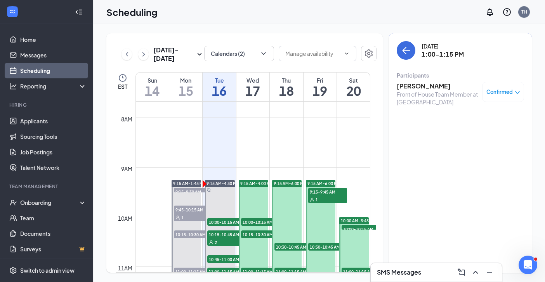
click at [426, 87] on h3 "[PERSON_NAME]" at bounding box center [437, 86] width 81 height 9
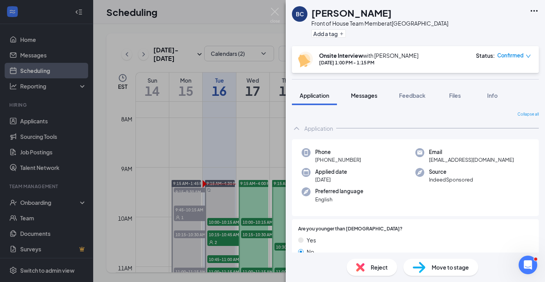
click at [370, 96] on span "Messages" at bounding box center [364, 95] width 26 height 7
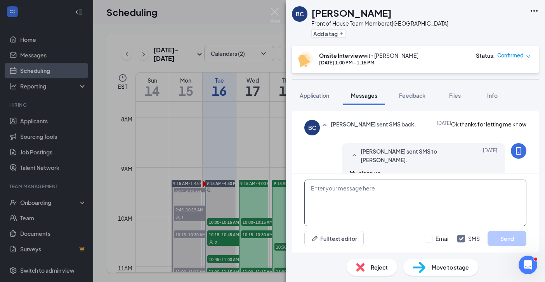
scroll to position [402, 0]
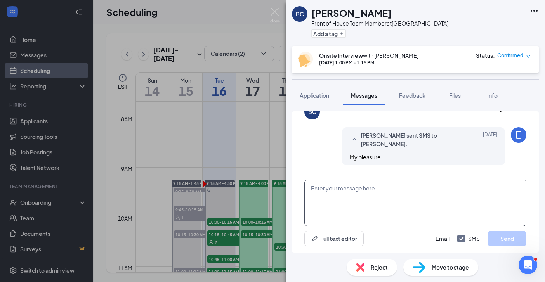
click at [350, 192] on textarea at bounding box center [415, 203] width 222 height 47
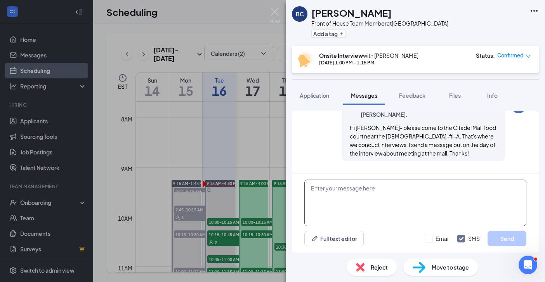
scroll to position [309, 0]
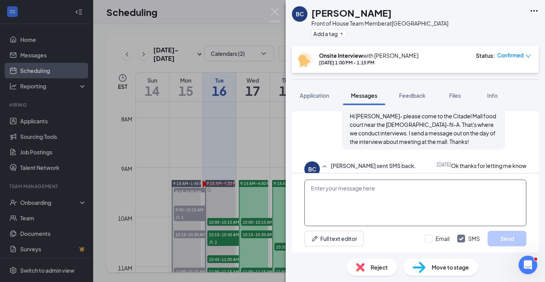
paste textarea "Hi, looking forward to our interview! Our [GEOGRAPHIC_DATA] location is under a…"
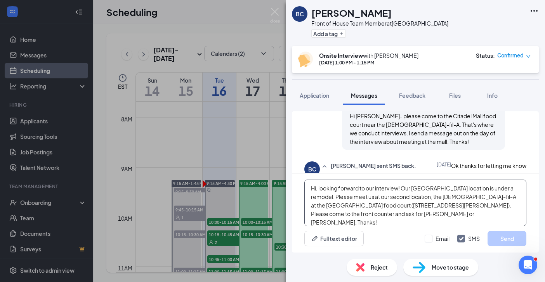
scroll to position [13, 0]
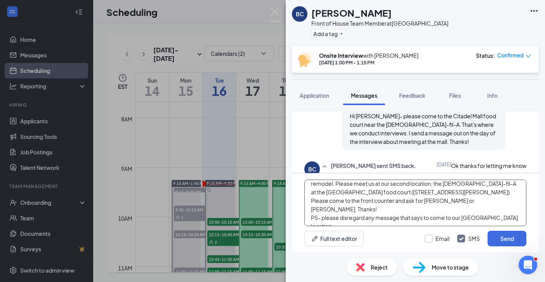
type textarea "Hi, looking forward to our interview! Our [GEOGRAPHIC_DATA] location is under a…"
click at [433, 238] on label "Email" at bounding box center [437, 239] width 25 height 8
click at [433, 238] on input "Email" at bounding box center [437, 239] width 25 height 8
checkbox input "true"
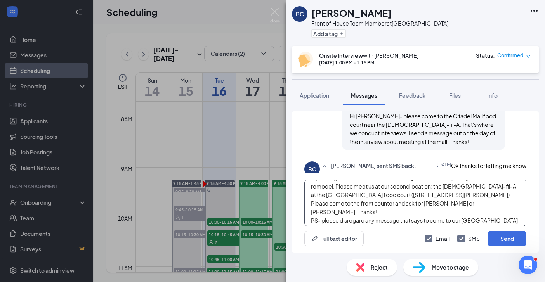
scroll to position [12, 0]
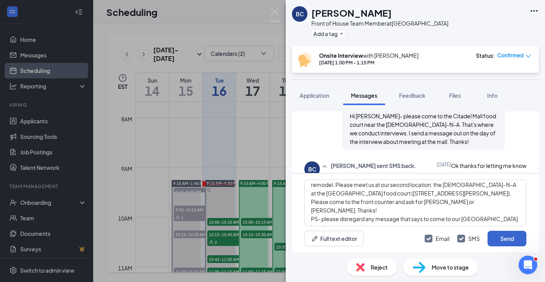
click at [508, 238] on button "Send" at bounding box center [506, 239] width 39 height 16
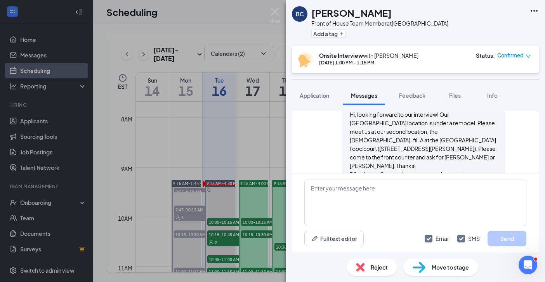
scroll to position [604, 0]
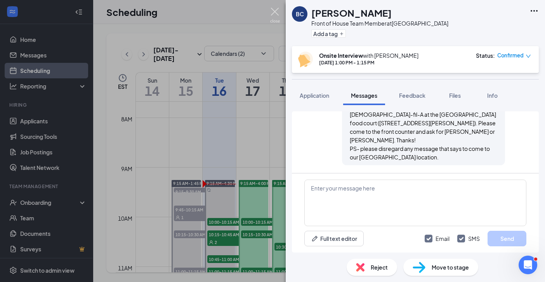
click at [276, 15] on img at bounding box center [275, 15] width 10 height 15
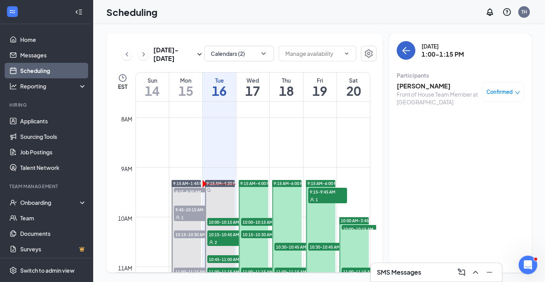
click at [407, 59] on button "back-button" at bounding box center [406, 50] width 19 height 19
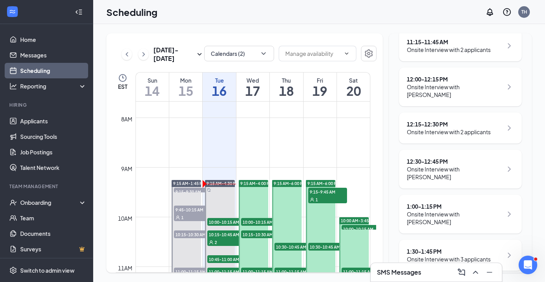
scroll to position [244, 0]
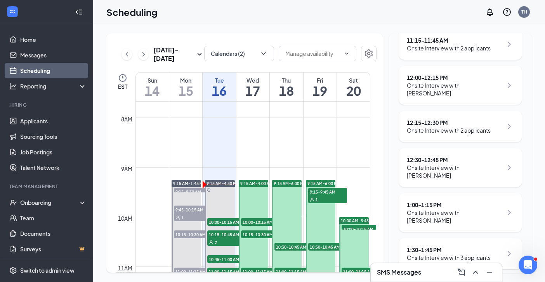
click at [454, 254] on div "Onsite Interview with 3 applicants" at bounding box center [449, 258] width 84 height 8
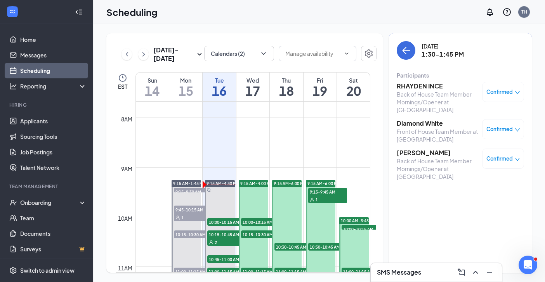
click at [417, 87] on h3 "RHAYDEN INCE" at bounding box center [437, 86] width 81 height 9
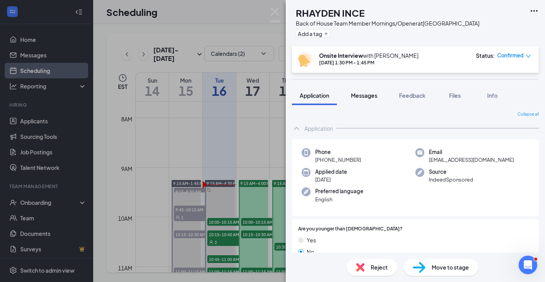
click at [374, 97] on span "Messages" at bounding box center [364, 95] width 26 height 7
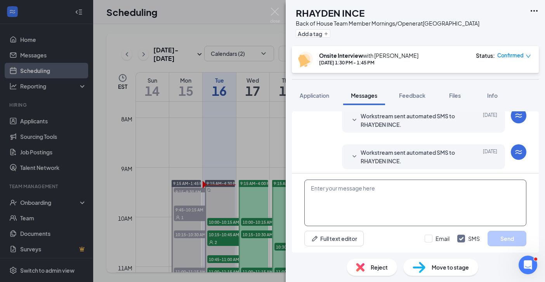
scroll to position [314, 0]
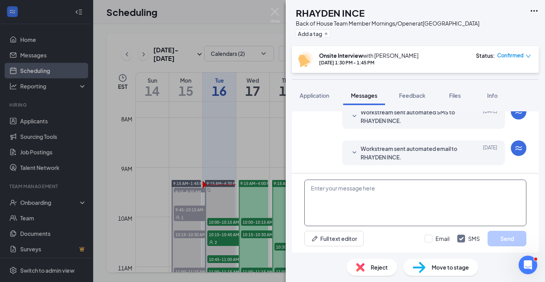
click at [350, 202] on textarea at bounding box center [415, 203] width 222 height 47
paste textarea "Hi, looking forward to our interview! Our [GEOGRAPHIC_DATA] location is under a…"
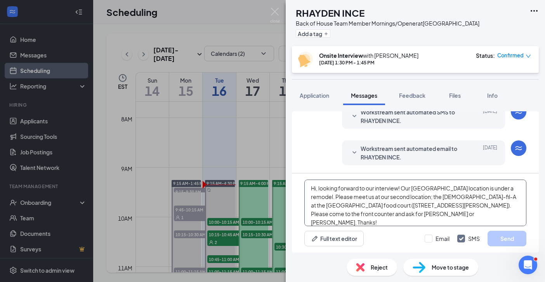
scroll to position [13, 0]
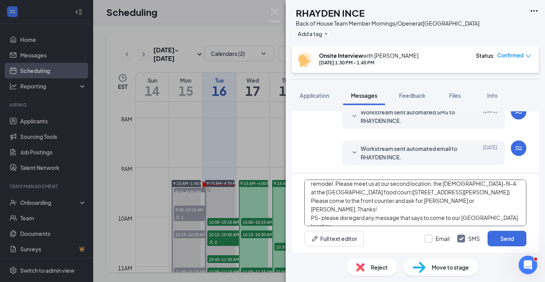
type textarea "Hi, looking forward to our interview! Our [GEOGRAPHIC_DATA] location is under a…"
click at [428, 236] on input "Email" at bounding box center [437, 239] width 25 height 8
checkbox input "true"
click at [510, 239] on button "Send" at bounding box center [506, 239] width 39 height 16
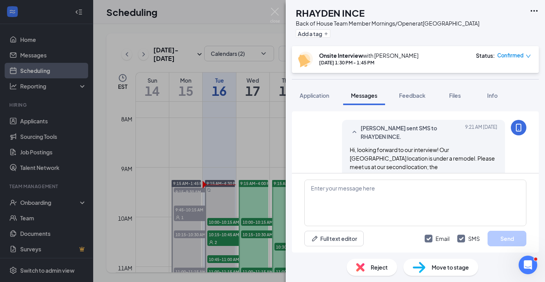
scroll to position [516, 0]
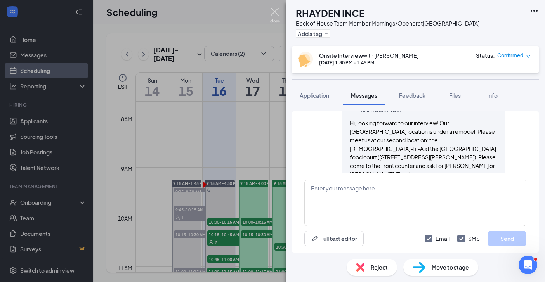
click at [277, 10] on img at bounding box center [275, 15] width 10 height 15
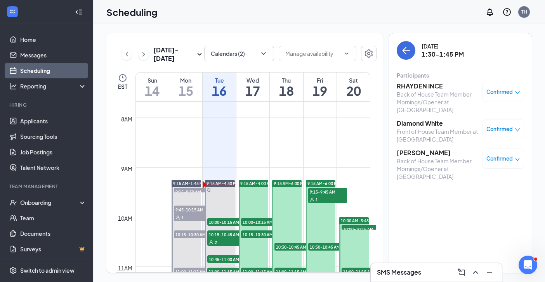
click at [428, 129] on div "Front of House Team Member at [GEOGRAPHIC_DATA]" at bounding box center [437, 136] width 81 height 16
click at [424, 123] on h3 "Diamond White" at bounding box center [437, 123] width 81 height 9
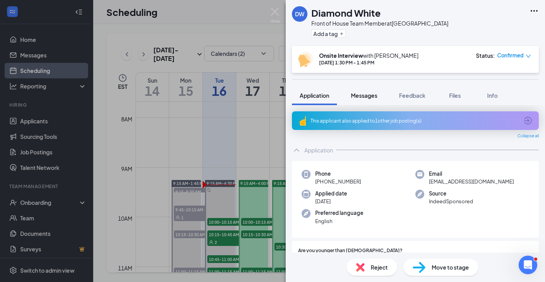
click at [368, 94] on span "Messages" at bounding box center [364, 95] width 26 height 7
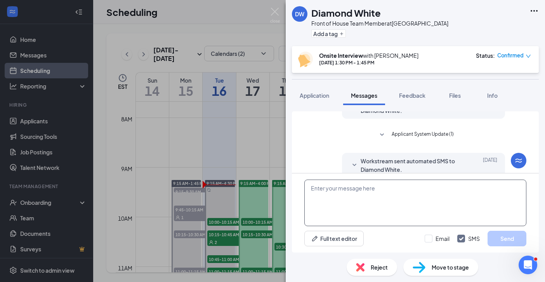
scroll to position [443, 0]
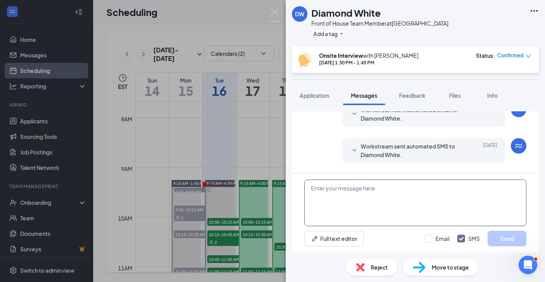
click at [321, 192] on textarea at bounding box center [415, 203] width 222 height 47
paste textarea "Hi, looking forward to our interview! Our [GEOGRAPHIC_DATA] location is under a…"
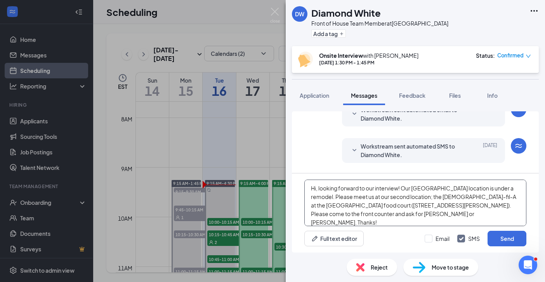
scroll to position [13, 0]
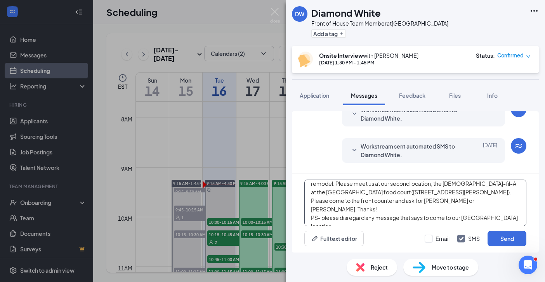
type textarea "Hi, looking forward to our interview! Our [GEOGRAPHIC_DATA] location is under a…"
click at [430, 239] on div at bounding box center [429, 239] width 8 height 8
click at [430, 239] on input "Email" at bounding box center [437, 239] width 25 height 8
checkbox input "true"
click at [498, 240] on button "Send" at bounding box center [506, 239] width 39 height 16
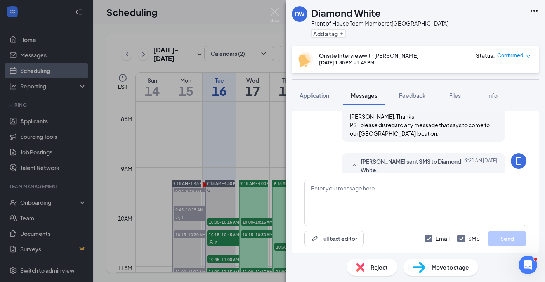
scroll to position [645, 0]
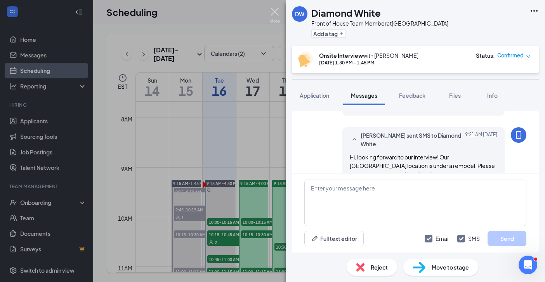
click at [274, 10] on img at bounding box center [275, 15] width 10 height 15
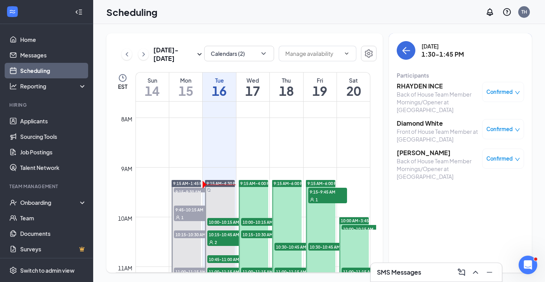
click at [422, 155] on h3 "[PERSON_NAME]" at bounding box center [437, 153] width 81 height 9
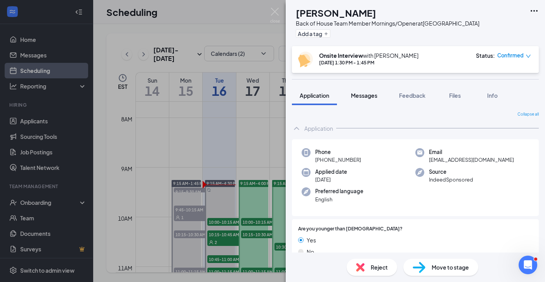
click at [365, 95] on span "Messages" at bounding box center [364, 95] width 26 height 7
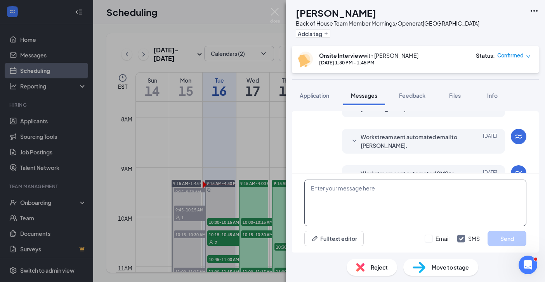
scroll to position [300, 0]
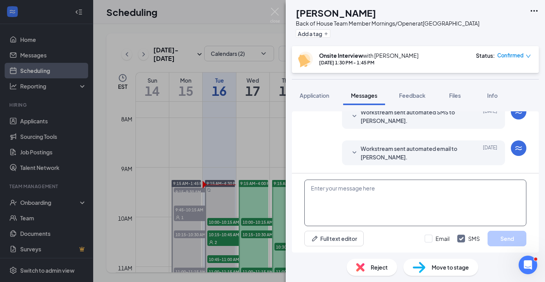
click at [337, 190] on textarea at bounding box center [415, 203] width 222 height 47
paste textarea "Hi, looking forward to our interview! Our [GEOGRAPHIC_DATA] location is under a…"
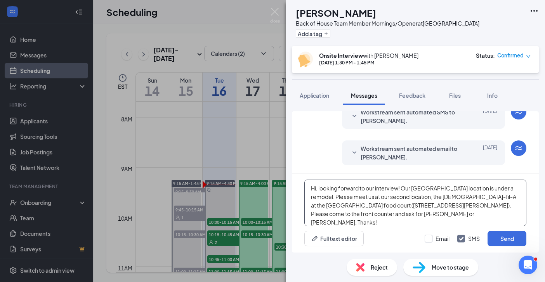
scroll to position [13, 0]
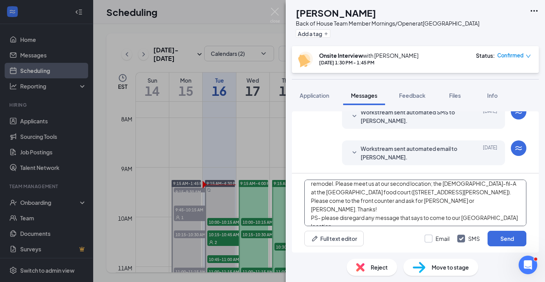
type textarea "Hi, looking forward to our interview! Our [GEOGRAPHIC_DATA] location is under a…"
drag, startPoint x: 430, startPoint y: 237, endPoint x: 454, endPoint y: 238, distance: 24.8
click at [430, 237] on div at bounding box center [429, 239] width 8 height 8
click at [430, 237] on input "Email" at bounding box center [437, 239] width 25 height 8
checkbox input "true"
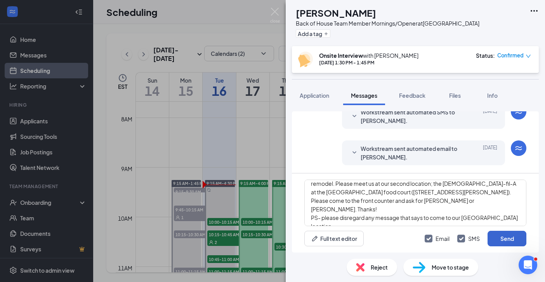
click at [513, 240] on button "Send" at bounding box center [506, 239] width 39 height 16
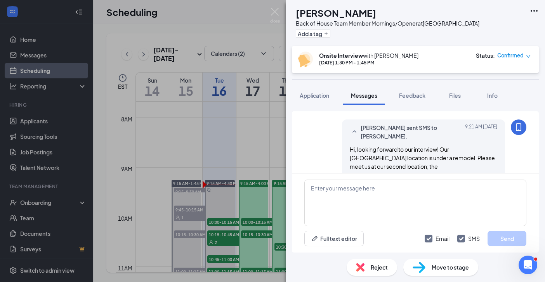
scroll to position [502, 0]
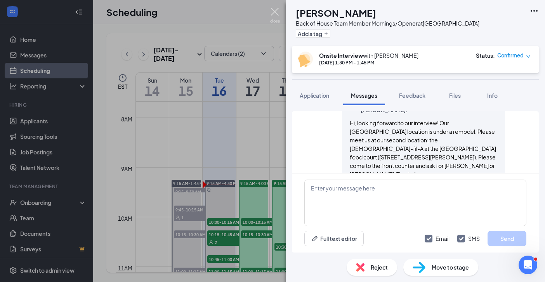
click at [272, 11] on img at bounding box center [275, 15] width 10 height 15
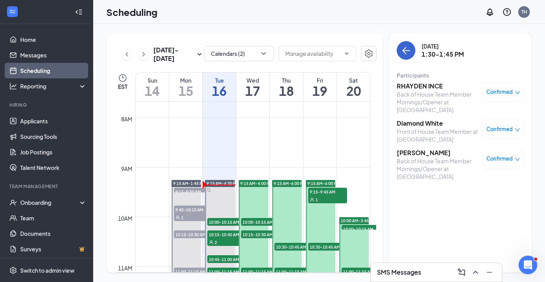
click at [405, 51] on icon "ArrowLeft" at bounding box center [405, 50] width 9 height 9
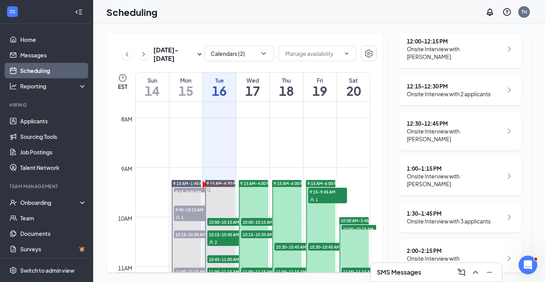
scroll to position [289, 0]
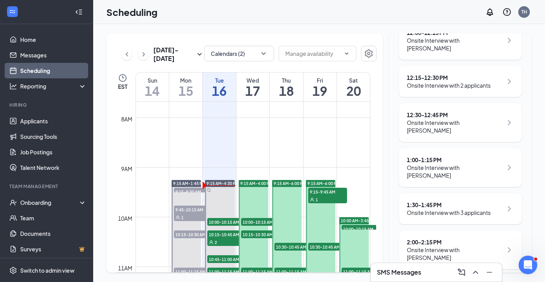
click at [426, 238] on div "2:00 - 2:15 PM" at bounding box center [455, 242] width 96 height 8
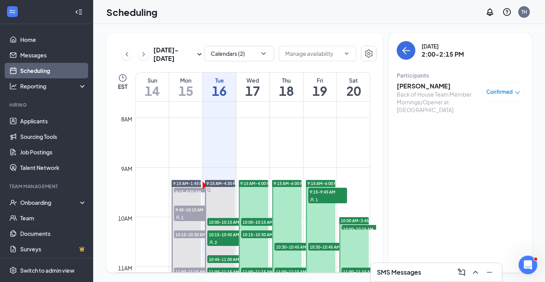
click at [433, 87] on h3 "[PERSON_NAME]" at bounding box center [437, 86] width 81 height 9
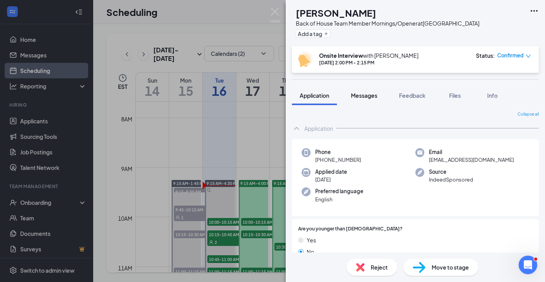
click at [372, 95] on span "Messages" at bounding box center [364, 95] width 26 height 7
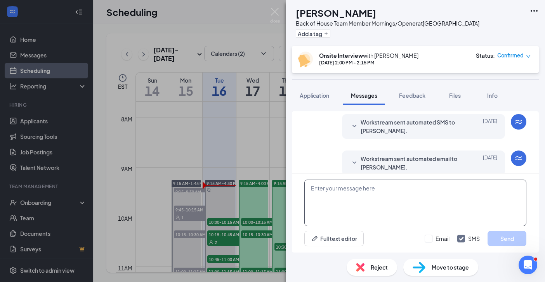
scroll to position [250, 0]
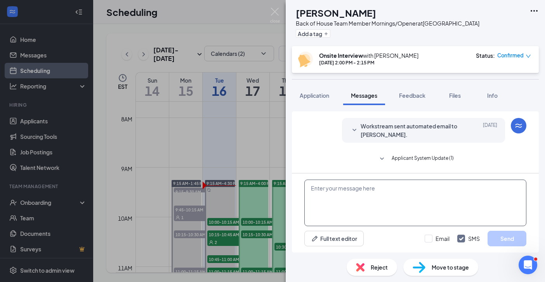
click at [322, 191] on textarea at bounding box center [415, 203] width 222 height 47
paste textarea "Hi, looking forward to our interview! Our [GEOGRAPHIC_DATA] location is under a…"
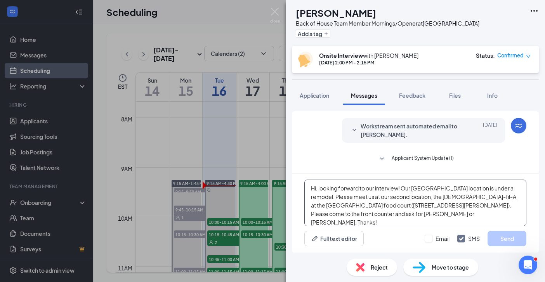
scroll to position [13, 0]
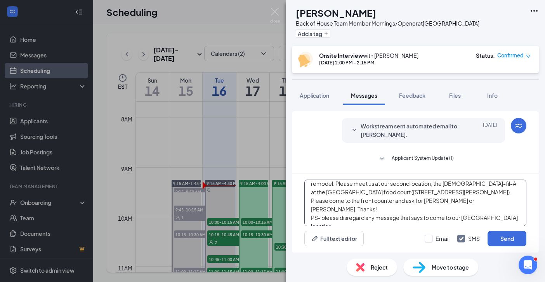
type textarea "Hi, looking forward to our interview! Our [GEOGRAPHIC_DATA] location is under a…"
drag, startPoint x: 428, startPoint y: 237, endPoint x: 440, endPoint y: 238, distance: 12.4
click at [428, 237] on input "Email" at bounding box center [437, 239] width 25 height 8
checkbox input "true"
click at [515, 240] on button "Send" at bounding box center [506, 239] width 39 height 16
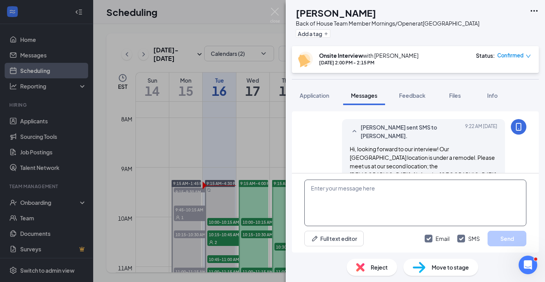
scroll to position [451, 0]
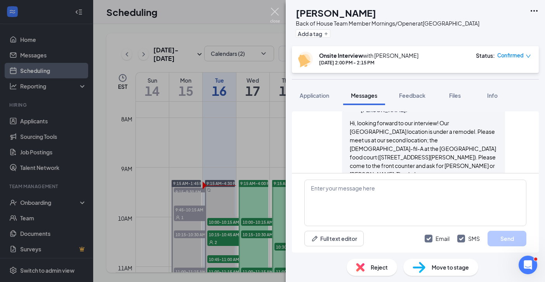
click at [272, 8] on img at bounding box center [275, 15] width 10 height 15
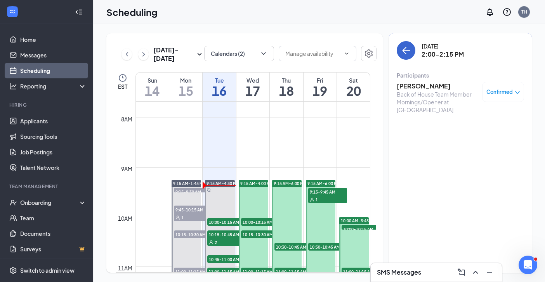
click at [407, 50] on icon "ArrowLeft" at bounding box center [405, 50] width 9 height 9
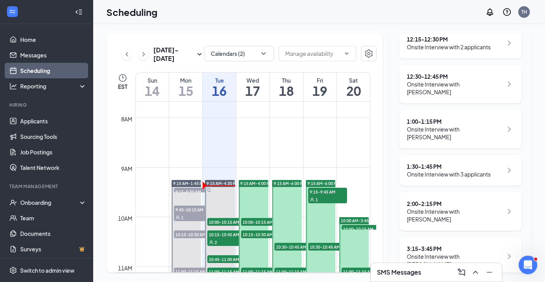
scroll to position [334, 0]
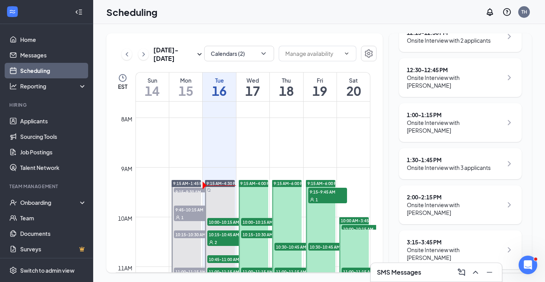
click at [447, 238] on div "3:15 - 3:45 PM" at bounding box center [455, 242] width 96 height 8
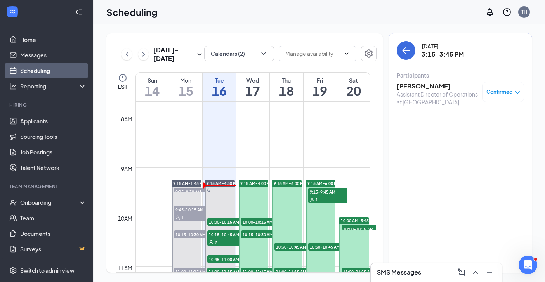
click at [414, 89] on h3 "[PERSON_NAME]" at bounding box center [437, 86] width 81 height 9
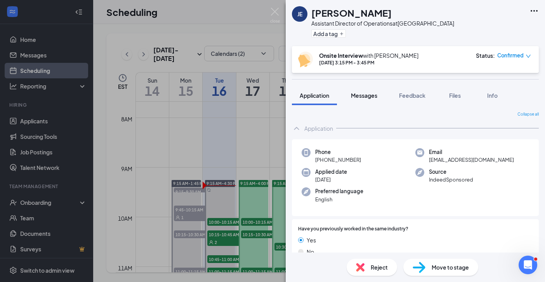
click at [364, 97] on span "Messages" at bounding box center [364, 95] width 26 height 7
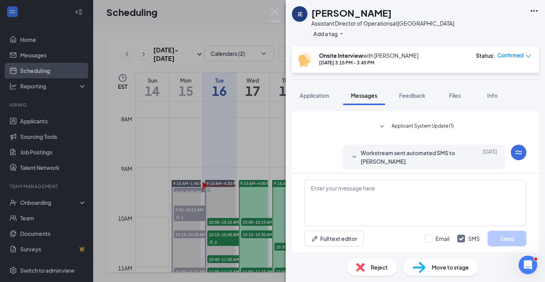
scroll to position [442, 0]
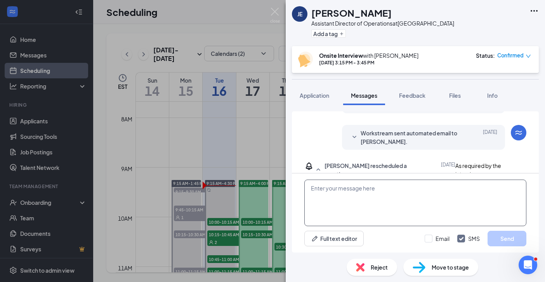
click at [336, 203] on textarea at bounding box center [415, 203] width 222 height 47
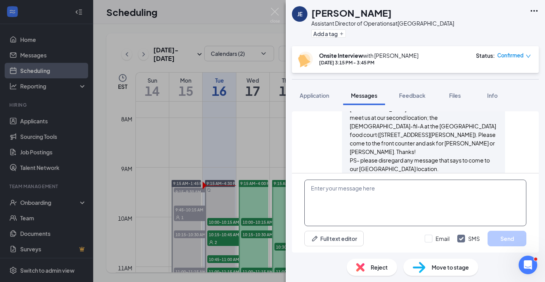
scroll to position [290, 0]
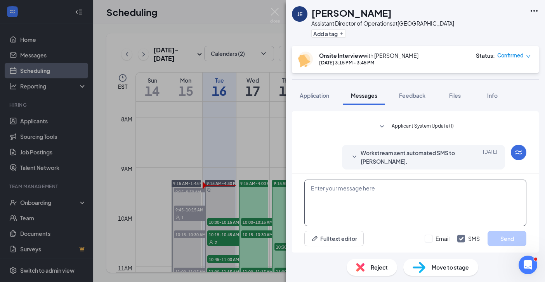
paste textarea "Hi, looking forward to our interview! Our [GEOGRAPHIC_DATA] location is under a…"
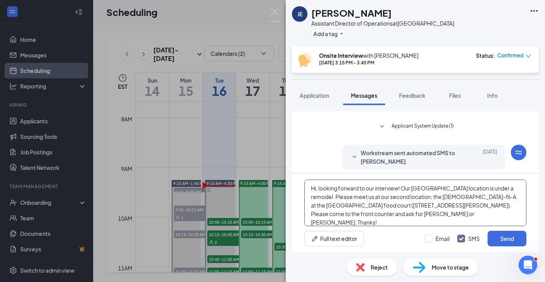
scroll to position [13, 0]
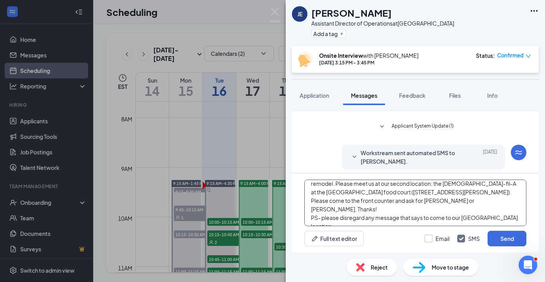
type textarea "Hi, looking forward to our interview! Our [GEOGRAPHIC_DATA] location is under a…"
click at [432, 238] on div at bounding box center [429, 239] width 8 height 8
click at [432, 238] on input "Email" at bounding box center [437, 239] width 25 height 8
checkbox input "true"
click at [522, 237] on button "Send" at bounding box center [506, 239] width 39 height 16
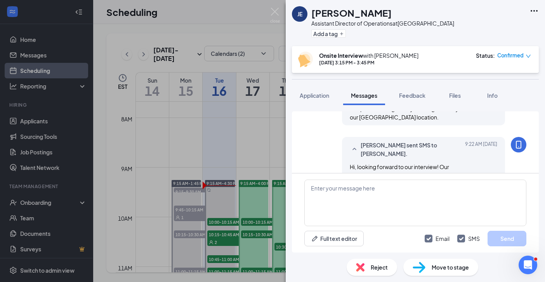
scroll to position [644, 0]
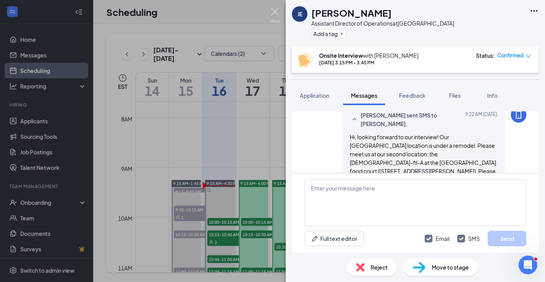
click at [270, 9] on img at bounding box center [275, 15] width 10 height 15
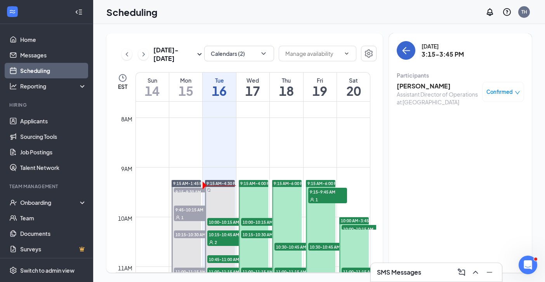
click at [404, 45] on button "back-button" at bounding box center [406, 50] width 19 height 19
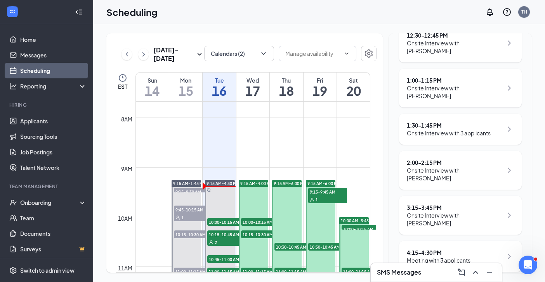
scroll to position [373, 0]
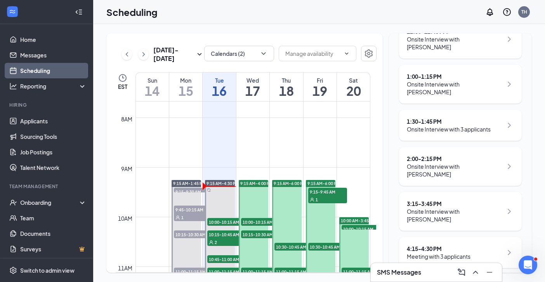
click at [452, 245] on div "4:15 - 4:30 PM" at bounding box center [439, 249] width 64 height 8
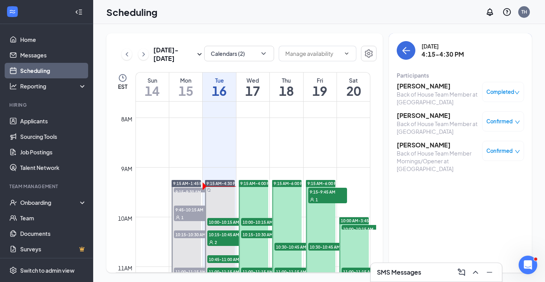
click at [423, 84] on h3 "[PERSON_NAME]" at bounding box center [437, 86] width 81 height 9
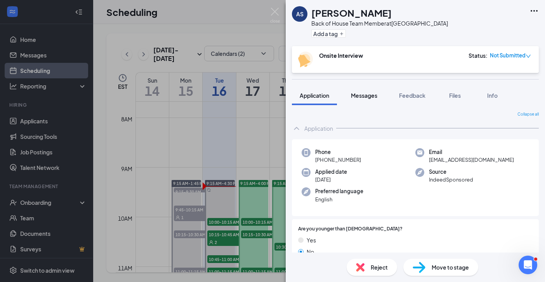
click at [363, 93] on span "Messages" at bounding box center [364, 95] width 26 height 7
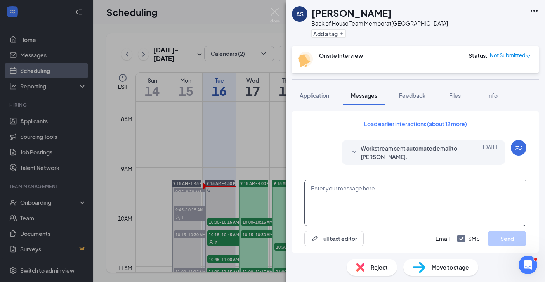
scroll to position [392, 0]
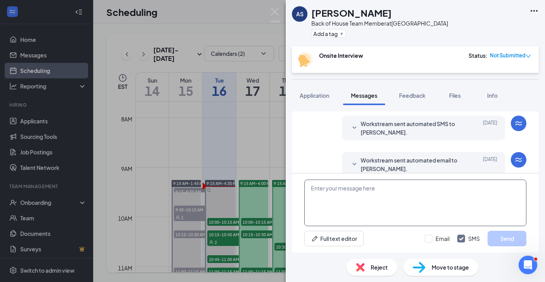
click at [338, 189] on textarea at bounding box center [415, 203] width 222 height 47
paste textarea "Hi, looking forward to our interview! Our [GEOGRAPHIC_DATA] location is under a…"
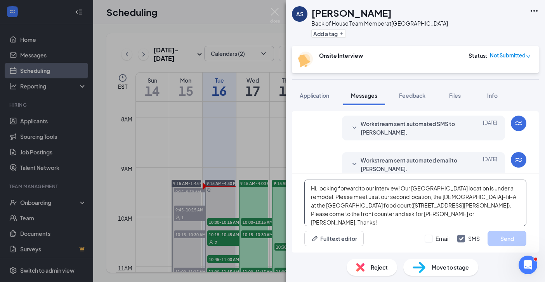
scroll to position [13, 0]
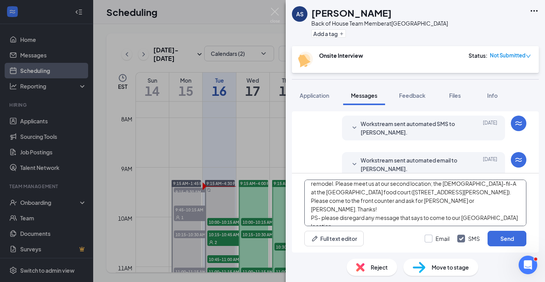
type textarea "Hi, looking forward to our interview! Our [GEOGRAPHIC_DATA] location is under a…"
click at [426, 239] on input "Email" at bounding box center [437, 239] width 25 height 8
checkbox input "true"
click at [504, 241] on button "Send" at bounding box center [506, 239] width 39 height 16
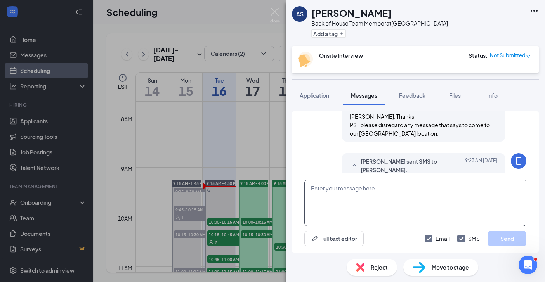
scroll to position [594, 0]
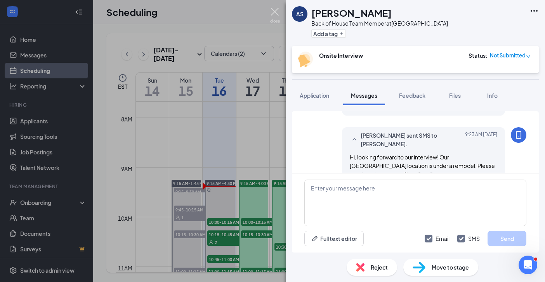
click at [273, 8] on img at bounding box center [275, 15] width 10 height 15
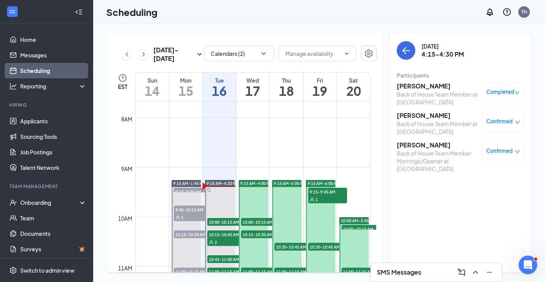
click at [421, 115] on h3 "[PERSON_NAME]" at bounding box center [437, 115] width 81 height 9
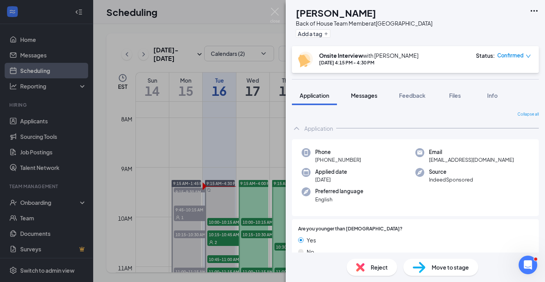
click at [360, 98] on span "Messages" at bounding box center [364, 95] width 26 height 7
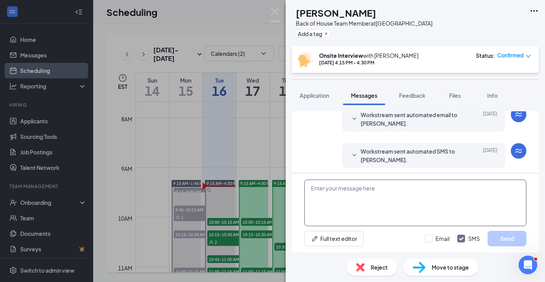
scroll to position [300, 0]
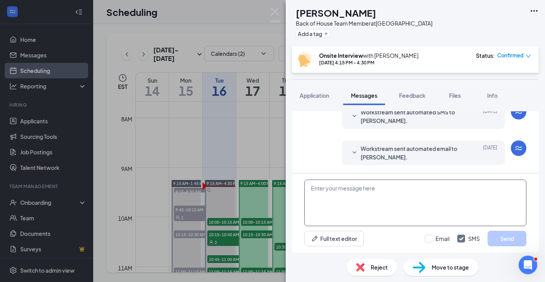
click at [342, 187] on textarea at bounding box center [415, 203] width 222 height 47
paste textarea "Hi, looking forward to our interview! Our [GEOGRAPHIC_DATA] location is under a…"
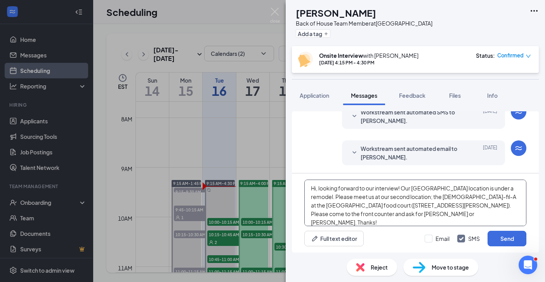
scroll to position [13, 0]
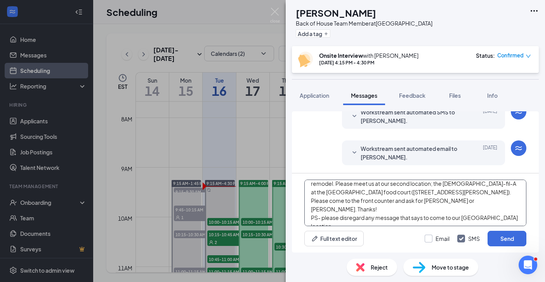
type textarea "Hi, looking forward to our interview! Our [GEOGRAPHIC_DATA] location is under a…"
click at [429, 240] on div at bounding box center [429, 239] width 8 height 8
click at [429, 240] on input "Email" at bounding box center [437, 239] width 25 height 8
checkbox input "true"
click at [505, 239] on button "Send" at bounding box center [506, 239] width 39 height 16
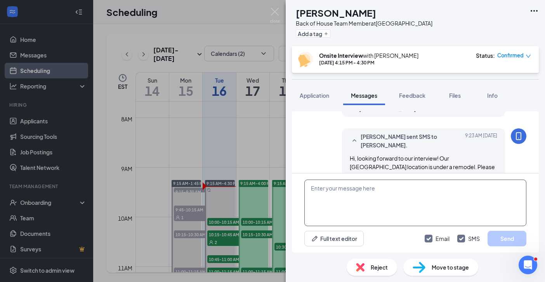
scroll to position [502, 0]
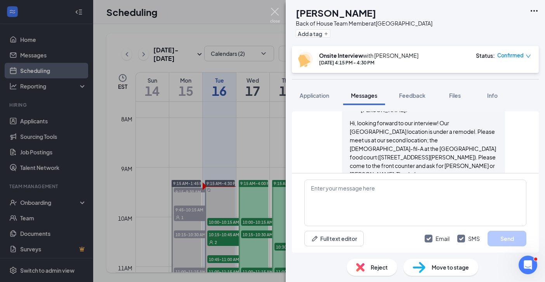
click at [276, 12] on img at bounding box center [275, 15] width 10 height 15
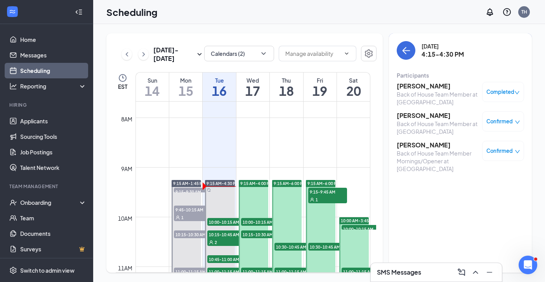
click at [419, 149] on h3 "[PERSON_NAME]" at bounding box center [437, 145] width 81 height 9
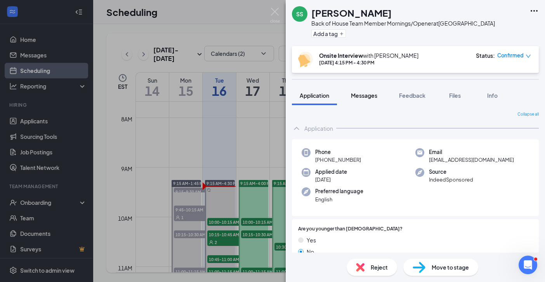
click at [363, 98] on span "Messages" at bounding box center [364, 95] width 26 height 7
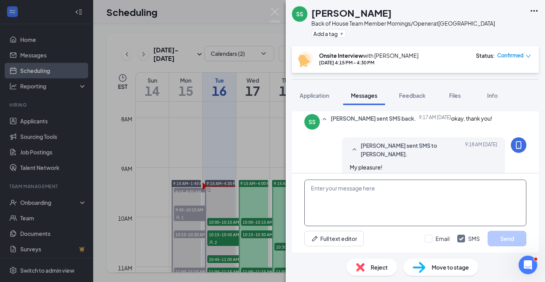
scroll to position [346, 0]
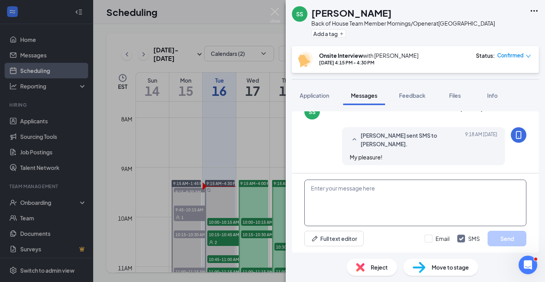
click at [343, 195] on textarea at bounding box center [415, 203] width 222 height 47
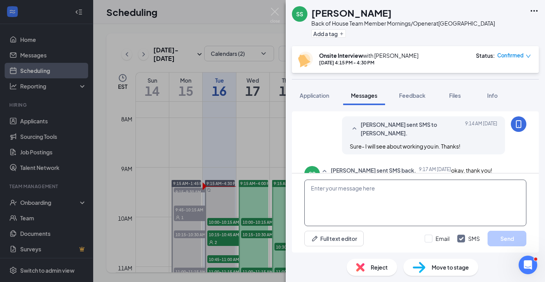
scroll to position [234, 0]
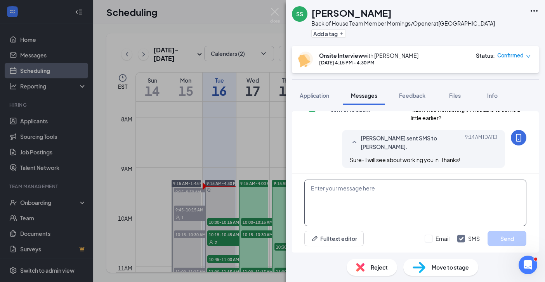
paste textarea "Hi, looking forward to our interview! Our [GEOGRAPHIC_DATA] location is under a…"
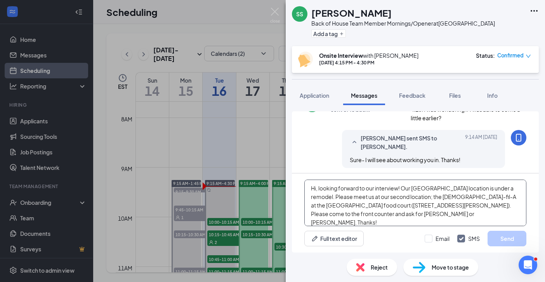
scroll to position [13, 0]
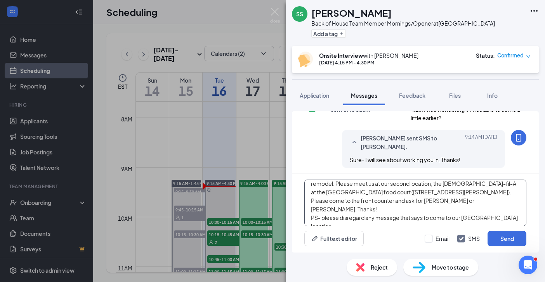
type textarea "Hi, looking forward to our interview! Our [GEOGRAPHIC_DATA] location is under a…"
click at [432, 239] on div at bounding box center [429, 239] width 8 height 8
click at [432, 239] on input "Email" at bounding box center [437, 239] width 25 height 8
checkbox input "true"
click at [502, 240] on button "Send" at bounding box center [506, 239] width 39 height 16
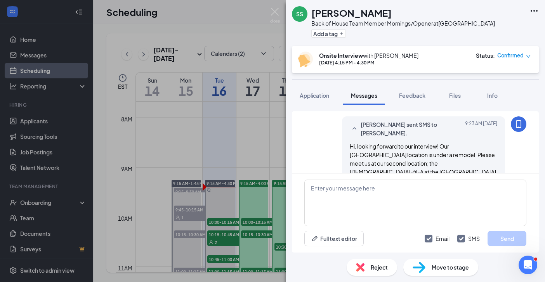
scroll to position [501, 0]
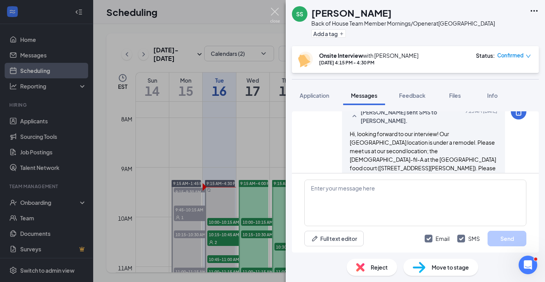
click at [273, 11] on img at bounding box center [275, 15] width 10 height 15
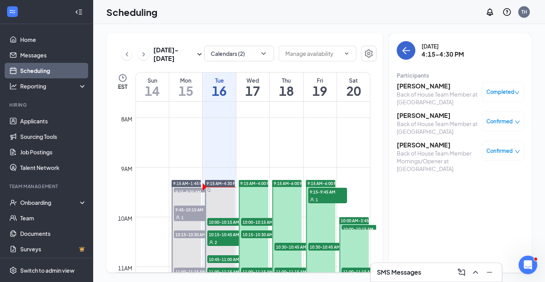
click at [398, 50] on button "back-button" at bounding box center [406, 50] width 19 height 19
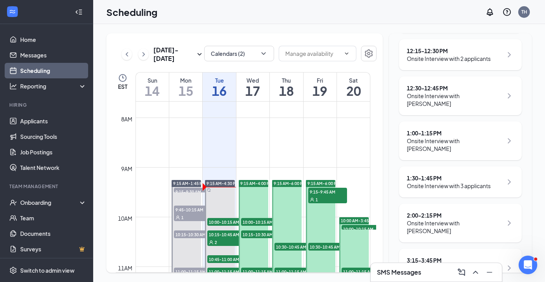
scroll to position [373, 0]
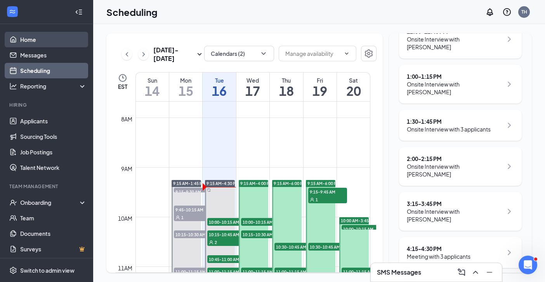
click at [30, 41] on link "Home" at bounding box center [53, 40] width 66 height 16
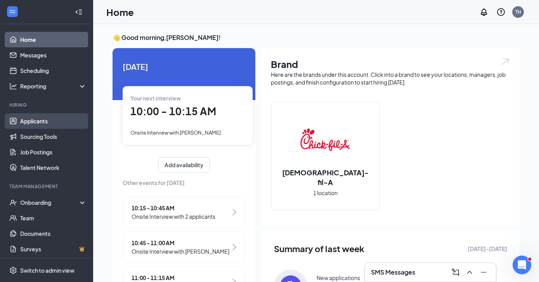
click at [30, 120] on link "Applicants" at bounding box center [53, 121] width 66 height 16
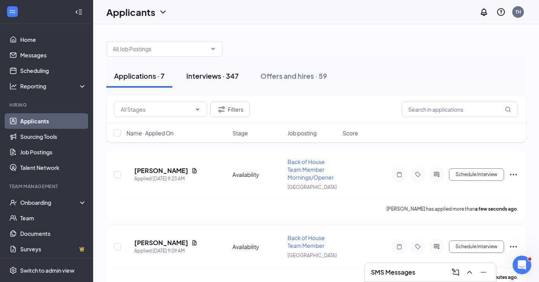
click at [208, 76] on div "Interviews · 347" at bounding box center [212, 76] width 52 height 10
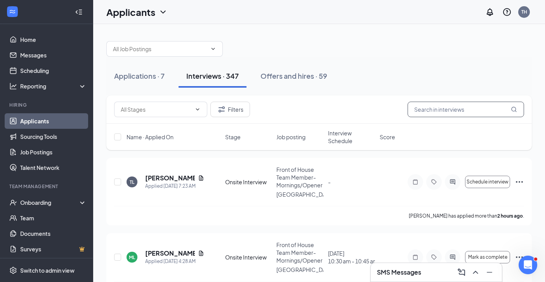
click at [450, 110] on input "text" at bounding box center [465, 110] width 116 height 16
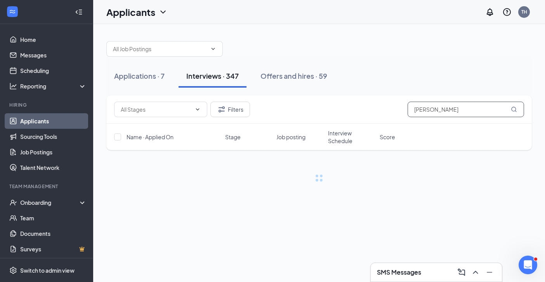
type input "[PERSON_NAME]"
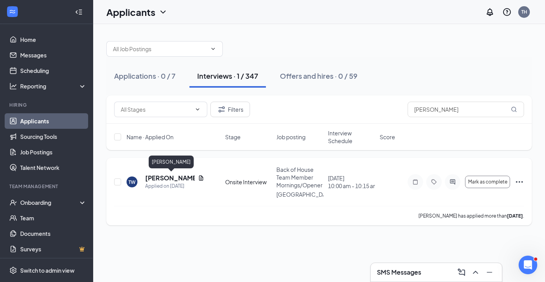
click at [181, 176] on h5 "[PERSON_NAME]" at bounding box center [170, 178] width 50 height 9
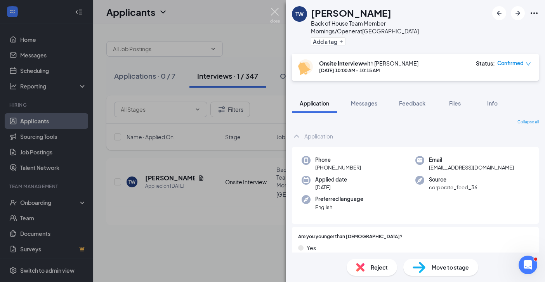
click at [274, 9] on img at bounding box center [275, 15] width 10 height 15
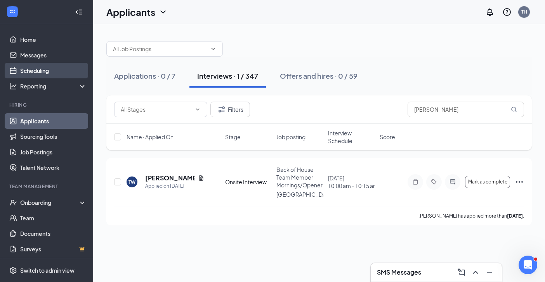
click at [28, 72] on link "Scheduling" at bounding box center [53, 71] width 66 height 16
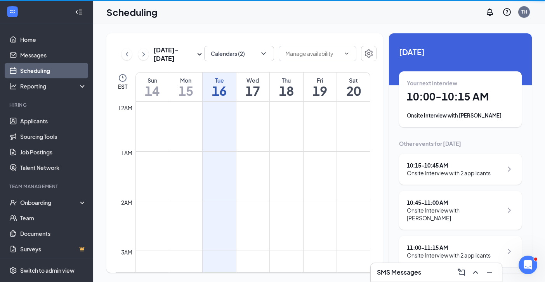
scroll to position [381, 0]
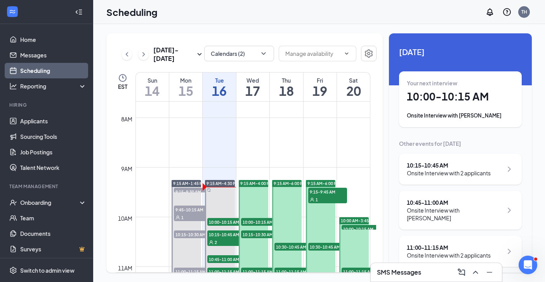
click at [428, 171] on div "Onsite Interview with 2 applicants" at bounding box center [449, 173] width 84 height 8
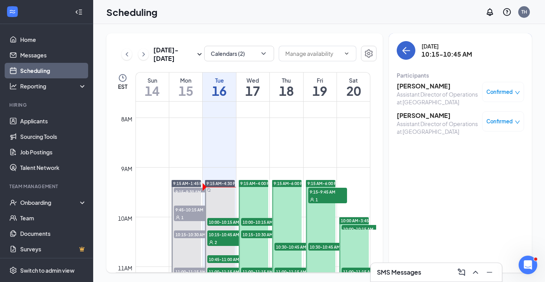
click at [406, 53] on icon "ArrowLeft" at bounding box center [405, 50] width 9 height 9
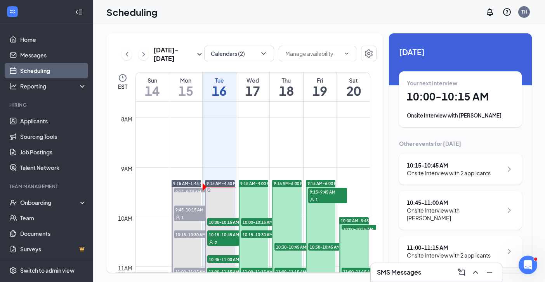
click at [433, 97] on h1 "10:00 - 10:15 AM" at bounding box center [460, 96] width 107 height 13
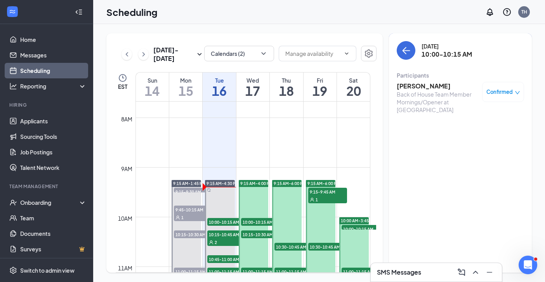
click at [416, 87] on h3 "[PERSON_NAME]" at bounding box center [437, 86] width 81 height 9
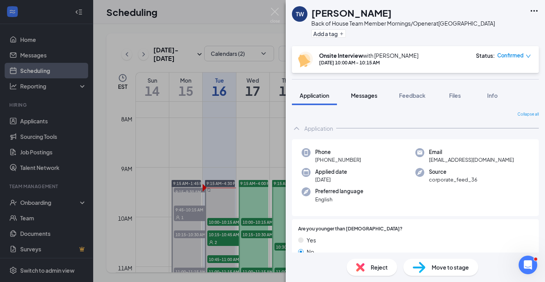
click at [359, 92] on span "Messages" at bounding box center [364, 95] width 26 height 7
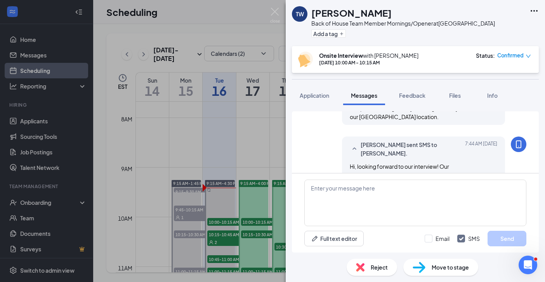
scroll to position [327, 0]
click at [270, 10] on img at bounding box center [275, 15] width 10 height 15
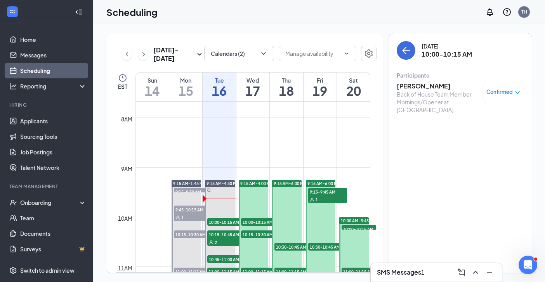
click at [407, 270] on h3 "SMS Messages" at bounding box center [399, 272] width 44 height 9
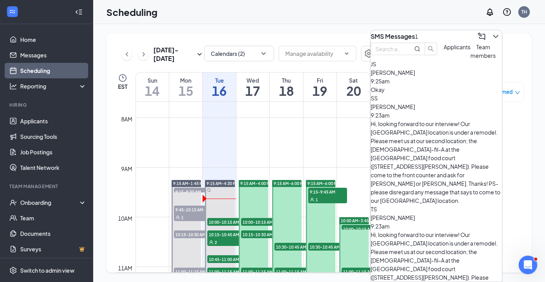
click at [415, 76] on span "[PERSON_NAME]" at bounding box center [393, 72] width 44 height 7
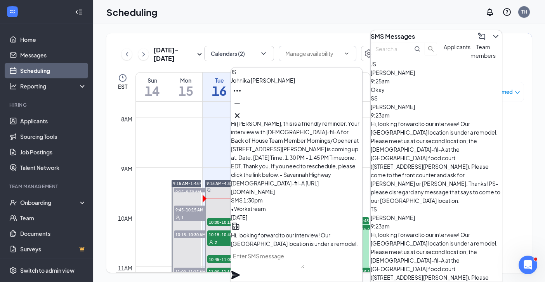
scroll to position [-156, 0]
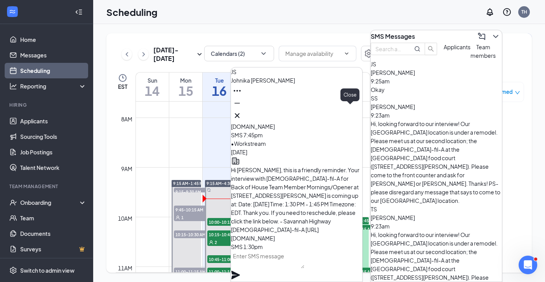
click at [243, 109] on button at bounding box center [237, 115] width 12 height 12
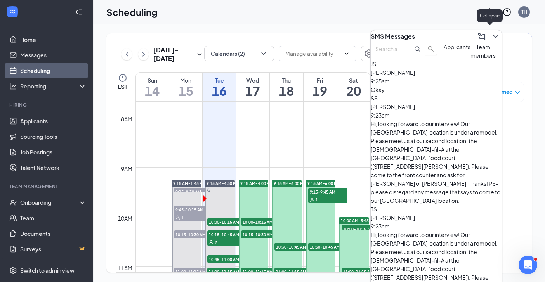
click at [491, 32] on icon "ChevronDown" at bounding box center [495, 36] width 9 height 9
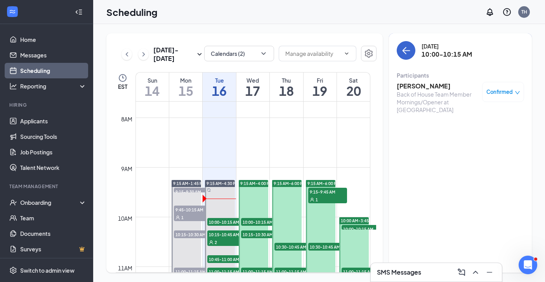
click at [403, 48] on icon "ArrowLeft" at bounding box center [405, 50] width 9 height 9
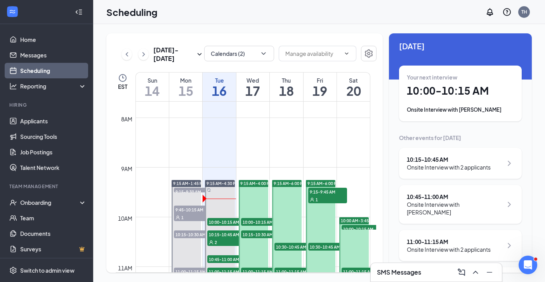
scroll to position [7, 0]
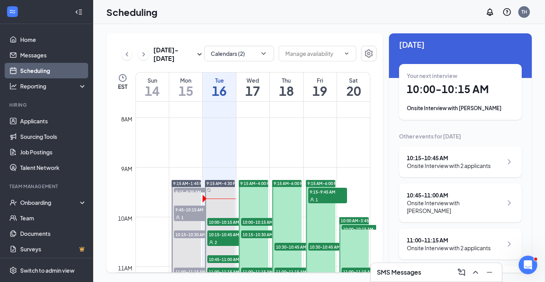
click at [446, 160] on div "10:15 - 10:45 AM" at bounding box center [449, 158] width 84 height 8
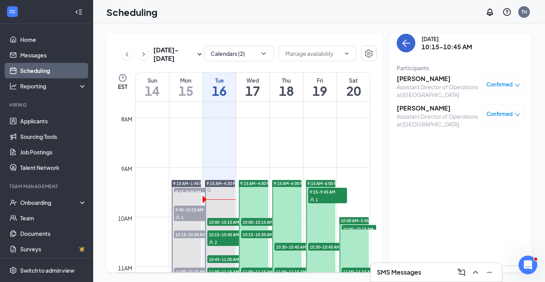
click at [404, 43] on icon "ArrowLeft" at bounding box center [406, 43] width 7 height 1
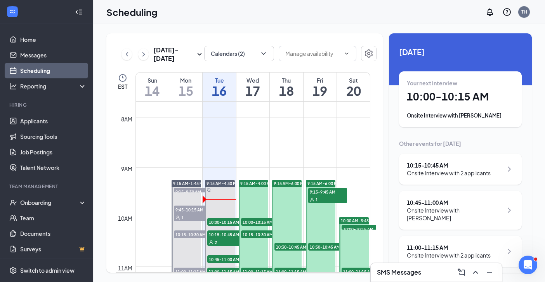
click at [445, 210] on div "Onsite Interview with [PERSON_NAME]" at bounding box center [455, 214] width 96 height 16
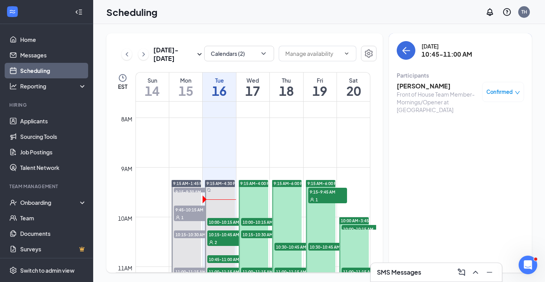
click at [426, 85] on h3 "[PERSON_NAME]" at bounding box center [437, 86] width 81 height 9
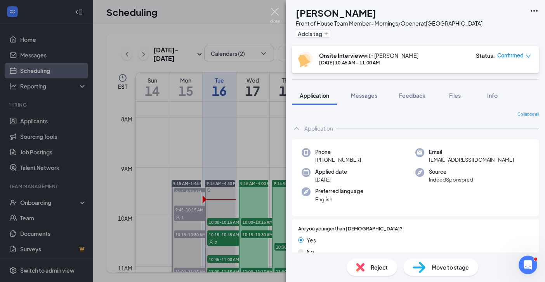
click at [275, 14] on img at bounding box center [275, 15] width 10 height 15
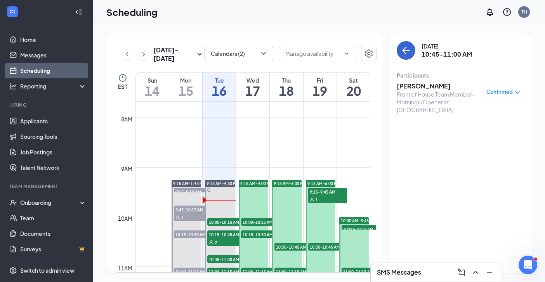
click at [404, 49] on icon "ArrowLeft" at bounding box center [405, 50] width 9 height 9
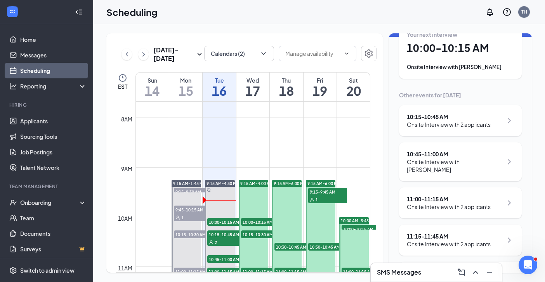
scroll to position [43, 0]
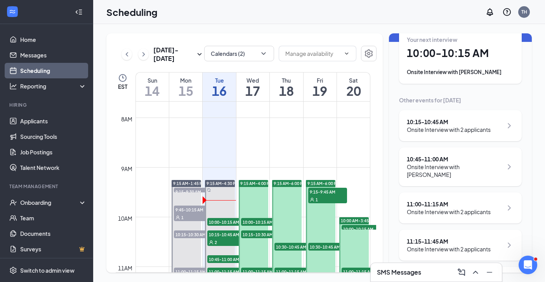
click at [451, 208] on div "Onsite Interview with 2 applicants" at bounding box center [449, 212] width 84 height 8
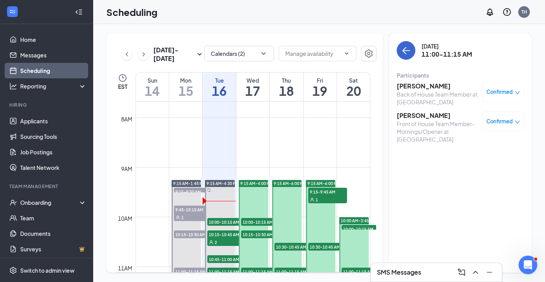
click at [403, 51] on icon "ArrowLeft" at bounding box center [404, 50] width 4 height 7
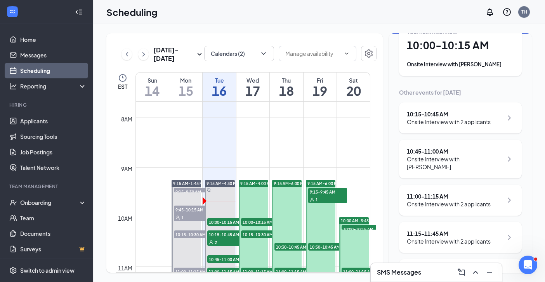
scroll to position [54, 0]
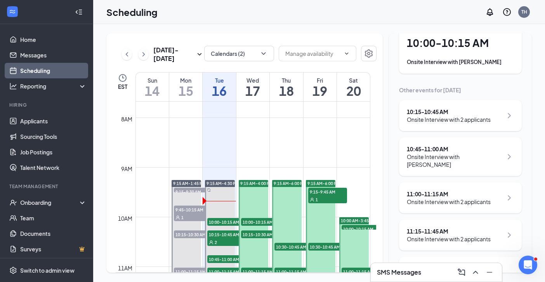
click at [442, 239] on div "Onsite Interview with 2 applicants" at bounding box center [449, 239] width 84 height 8
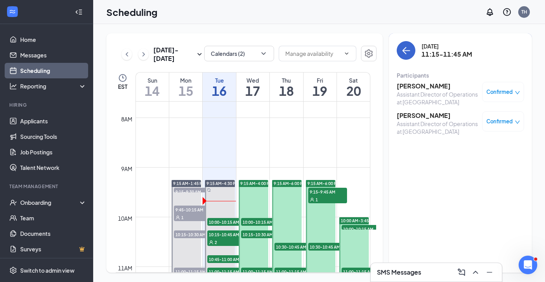
click at [404, 49] on icon "ArrowLeft" at bounding box center [404, 50] width 4 height 7
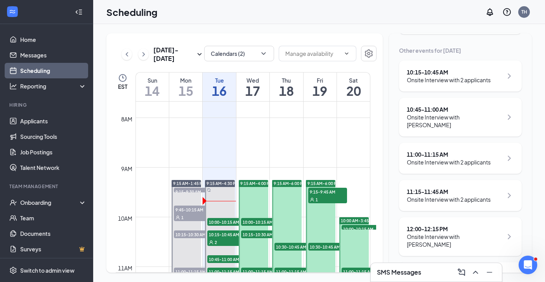
scroll to position [96, 0]
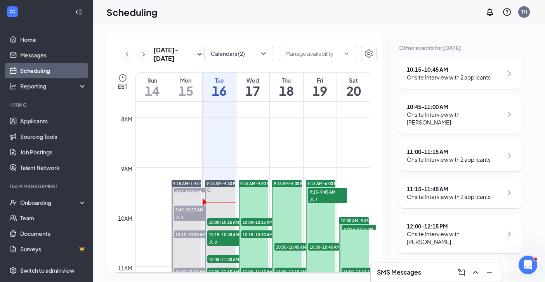
click at [451, 233] on div "Onsite Interview with [PERSON_NAME]" at bounding box center [455, 238] width 96 height 16
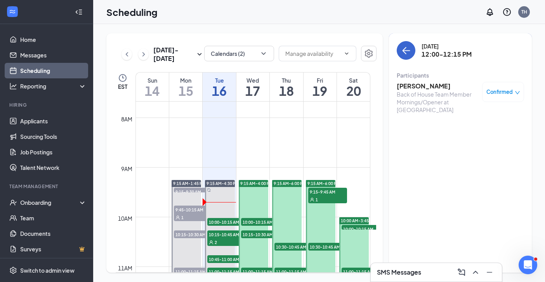
click at [406, 55] on button "back-button" at bounding box center [406, 50] width 19 height 19
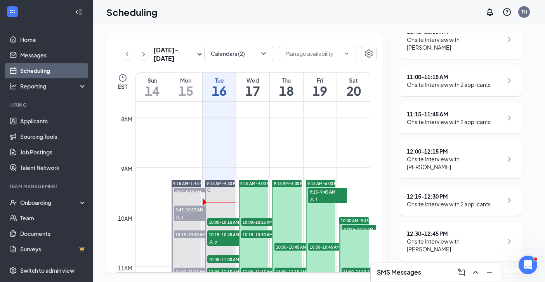
scroll to position [159, 0]
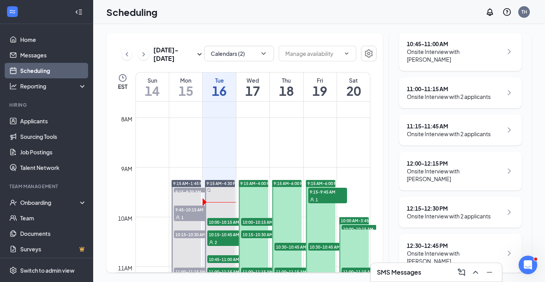
click at [432, 212] on div "Onsite Interview with 2 applicants" at bounding box center [449, 216] width 84 height 8
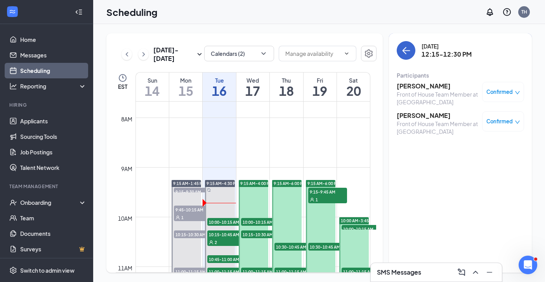
click at [407, 49] on icon "ArrowLeft" at bounding box center [405, 50] width 9 height 9
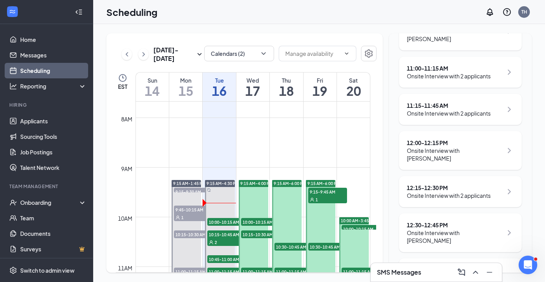
scroll to position [179, 0]
click at [458, 226] on div "12:30 - 12:45 PM" at bounding box center [455, 226] width 96 height 8
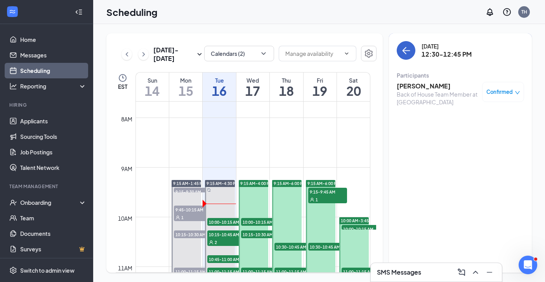
click at [405, 46] on icon "ArrowLeft" at bounding box center [405, 50] width 9 height 9
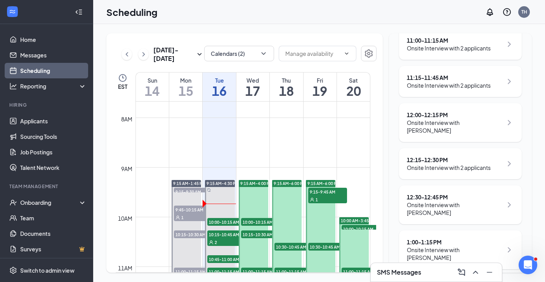
scroll to position [209, 0]
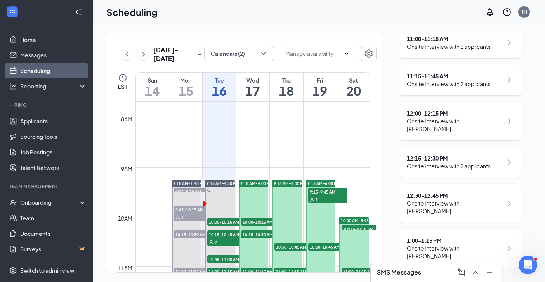
click at [445, 244] on div "Onsite Interview with [PERSON_NAME]" at bounding box center [455, 252] width 96 height 16
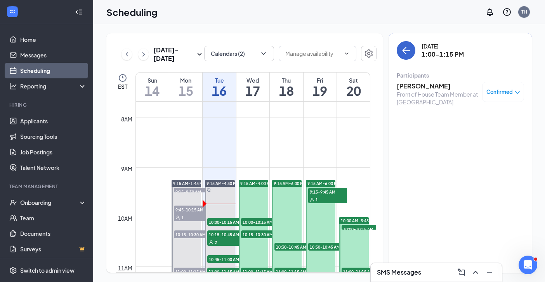
click at [408, 53] on icon "ArrowLeft" at bounding box center [405, 50] width 9 height 9
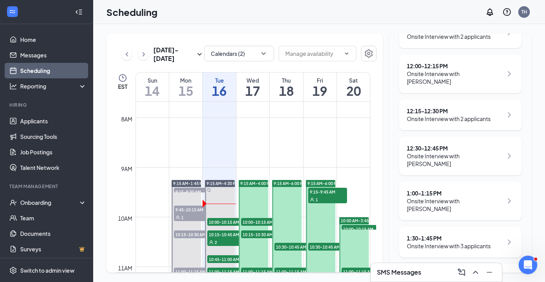
scroll to position [257, 0]
click at [435, 233] on div "1:30 - 1:45 PM" at bounding box center [449, 237] width 84 height 8
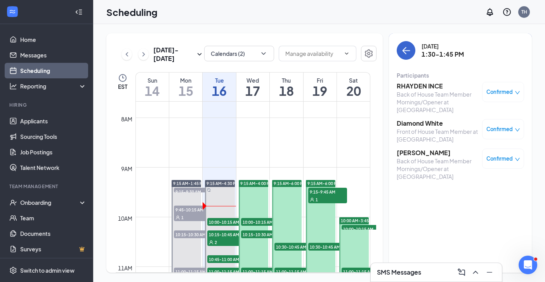
click at [402, 49] on icon "ArrowLeft" at bounding box center [405, 50] width 9 height 9
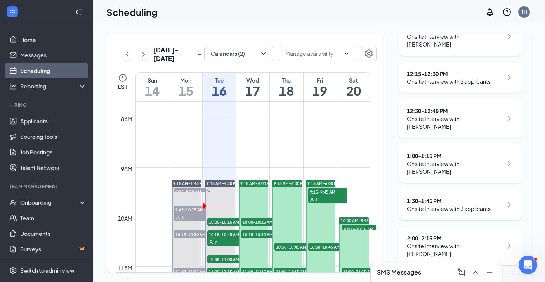
scroll to position [294, 0]
click at [470, 234] on div "2:00 - 2:15 PM" at bounding box center [455, 238] width 96 height 8
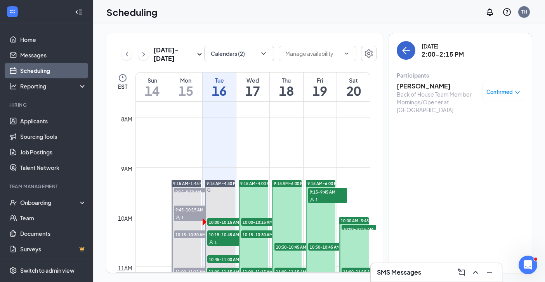
click at [403, 53] on icon "ArrowLeft" at bounding box center [405, 50] width 9 height 9
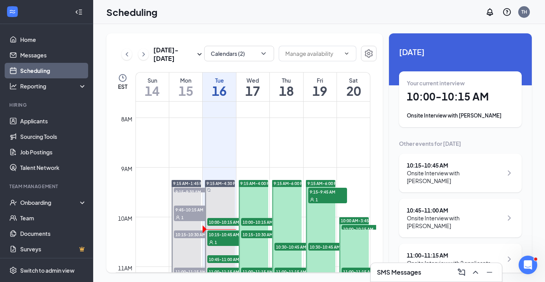
click at [443, 170] on div "Onsite Interview with [PERSON_NAME]" at bounding box center [455, 177] width 96 height 16
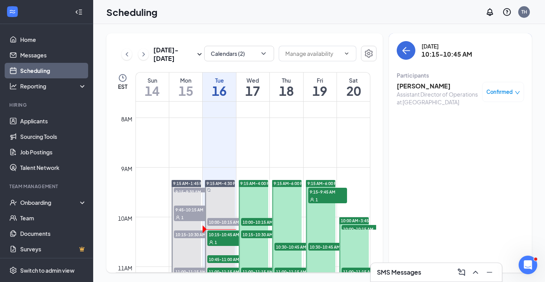
click at [419, 86] on h3 "[PERSON_NAME]" at bounding box center [437, 86] width 81 height 9
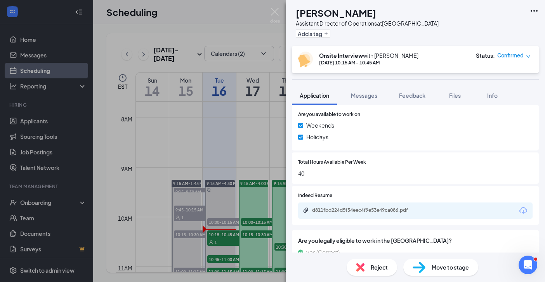
scroll to position [187, 0]
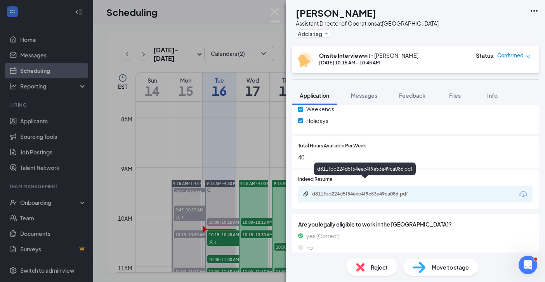
click at [388, 191] on div "d811fbd224d5f54eec4f9e53e49ca086.pdf" at bounding box center [366, 194] width 109 height 6
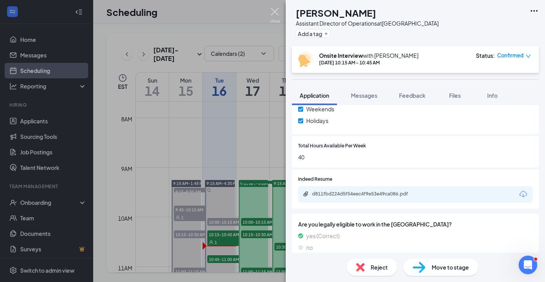
click at [274, 11] on img at bounding box center [275, 15] width 10 height 15
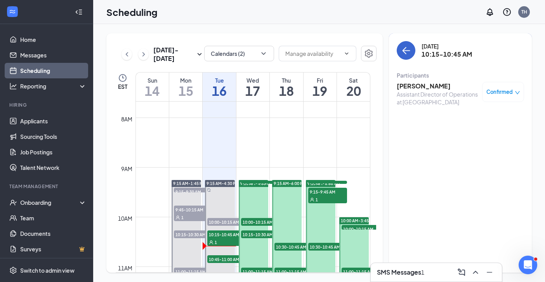
click at [407, 52] on icon "ArrowLeft" at bounding box center [405, 50] width 9 height 9
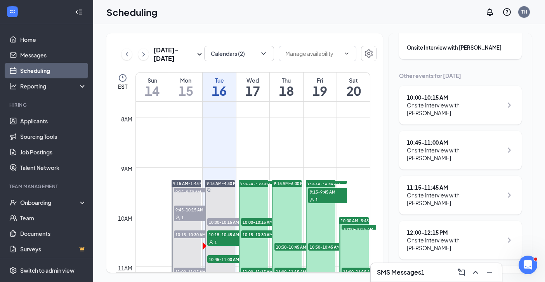
scroll to position [73, 0]
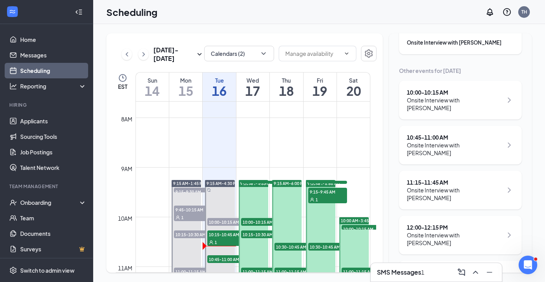
click at [441, 141] on div "Onsite Interview with [PERSON_NAME]" at bounding box center [455, 149] width 96 height 16
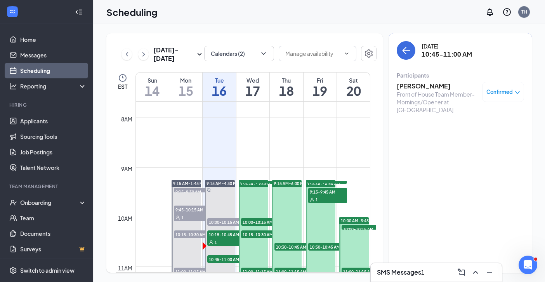
click at [404, 91] on div "Front of House Team Member- Mornings/Opener at [GEOGRAPHIC_DATA]" at bounding box center [437, 101] width 81 height 23
click at [409, 87] on h3 "[PERSON_NAME]" at bounding box center [437, 86] width 81 height 9
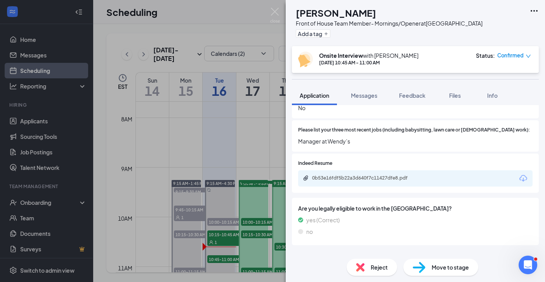
scroll to position [283, 0]
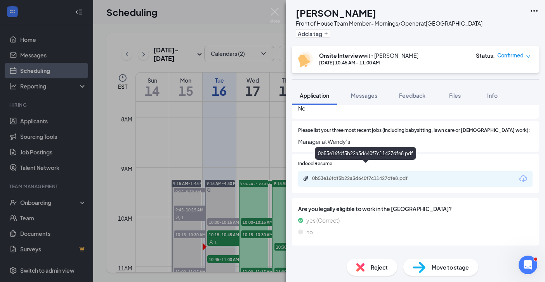
click at [380, 175] on div "0b53e16fdf5b22a3d640f7c11427dfe8.pdf" at bounding box center [366, 178] width 109 height 6
